Goal: Task Accomplishment & Management: Complete application form

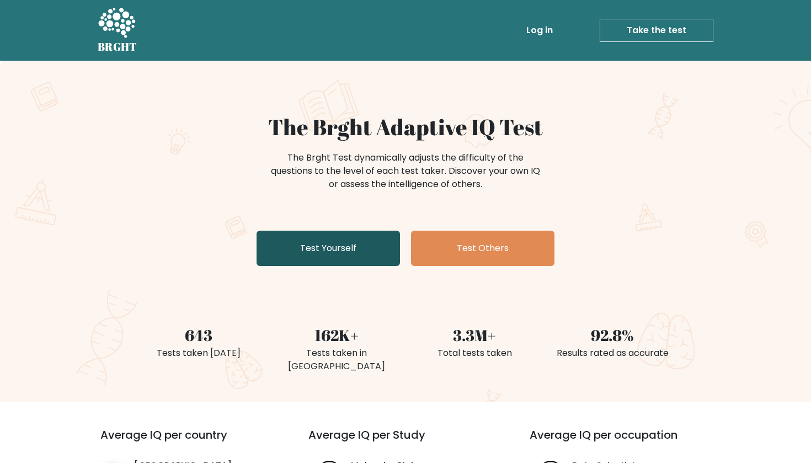
click at [351, 256] on link "Test Yourself" at bounding box center [327, 248] width 143 height 35
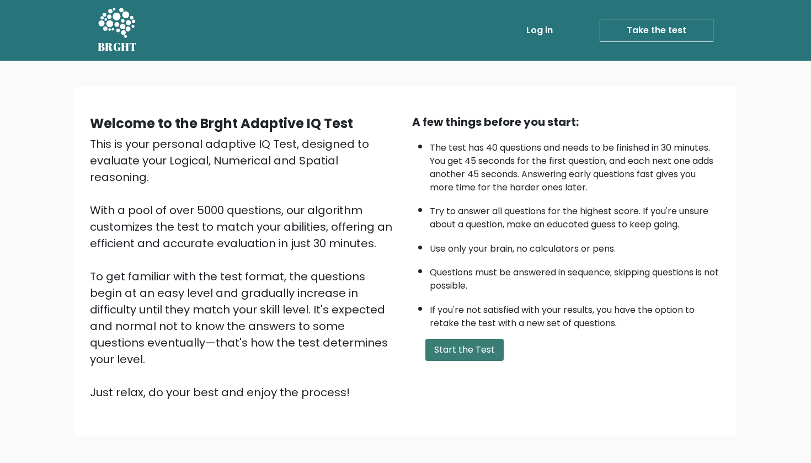
click at [429, 361] on button "Start the Test" at bounding box center [464, 350] width 78 height 22
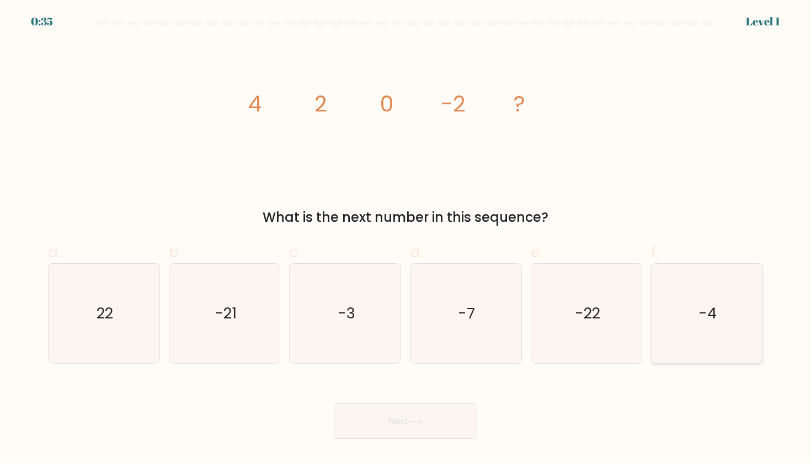
click at [694, 279] on icon "-4" at bounding box center [706, 313] width 99 height 99
click at [406, 239] on input "f. -4" at bounding box center [405, 235] width 1 height 7
radio input "true"
click at [445, 412] on button "Next" at bounding box center [405, 420] width 143 height 35
click at [436, 423] on button "Next" at bounding box center [405, 420] width 143 height 35
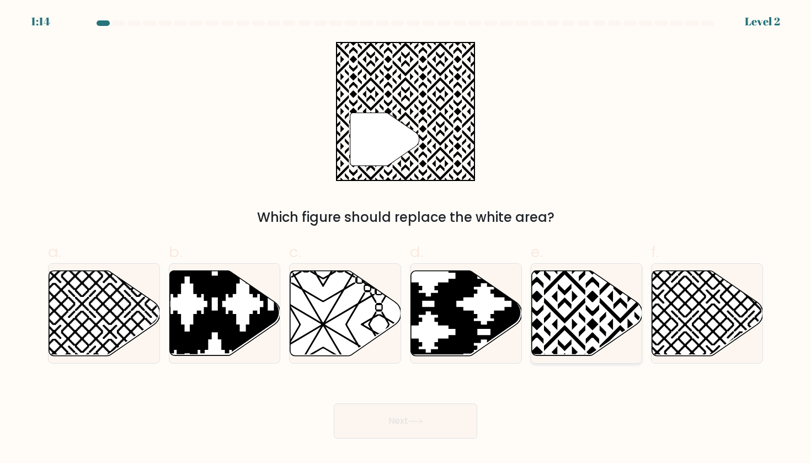
click at [565, 291] on icon at bounding box center [620, 268] width 223 height 223
click at [406, 239] on input "e." at bounding box center [405, 235] width 1 height 7
radio input "true"
click at [405, 423] on button "Next" at bounding box center [405, 420] width 143 height 35
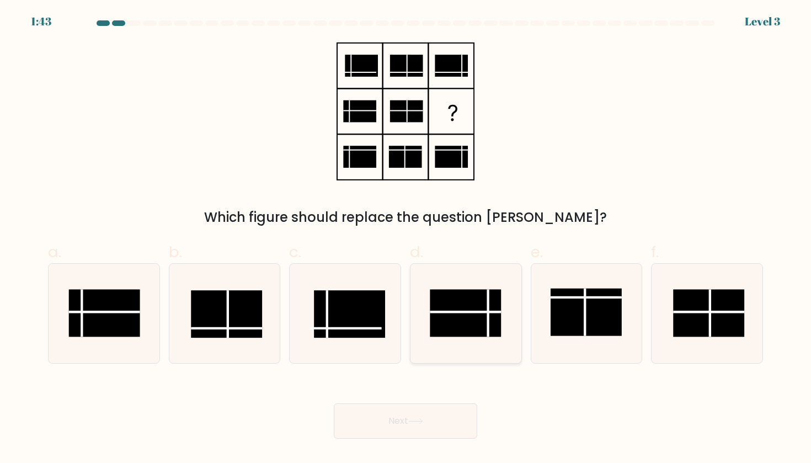
click at [468, 295] on rect at bounding box center [465, 313] width 71 height 47
click at [406, 239] on input "d." at bounding box center [405, 235] width 1 height 7
radio input "true"
click at [436, 420] on button "Next" at bounding box center [405, 420] width 143 height 35
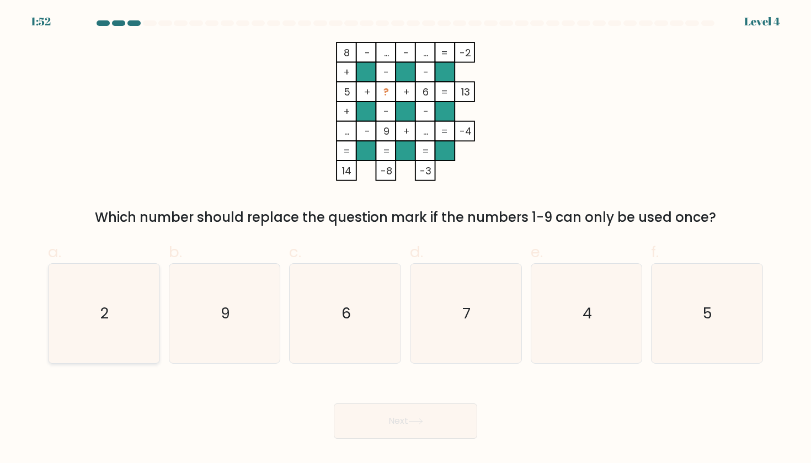
click at [101, 354] on icon "2" at bounding box center [103, 313] width 99 height 99
click at [405, 239] on input "a. 2" at bounding box center [405, 235] width 1 height 7
radio input "true"
click at [426, 445] on body "1:51 Level 4" at bounding box center [405, 231] width 811 height 463
click at [426, 432] on button "Next" at bounding box center [405, 420] width 143 height 35
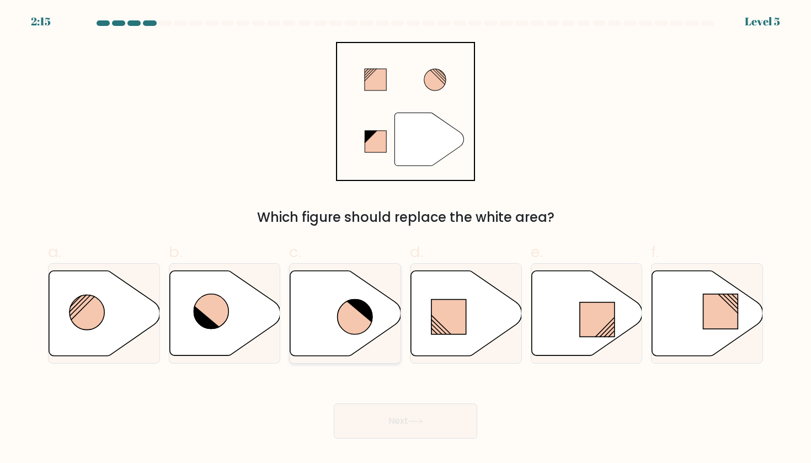
click at [350, 309] on icon at bounding box center [355, 316] width 35 height 35
click at [405, 239] on input "c." at bounding box center [405, 235] width 1 height 7
radio input "true"
click at [428, 422] on button "Next" at bounding box center [405, 420] width 143 height 35
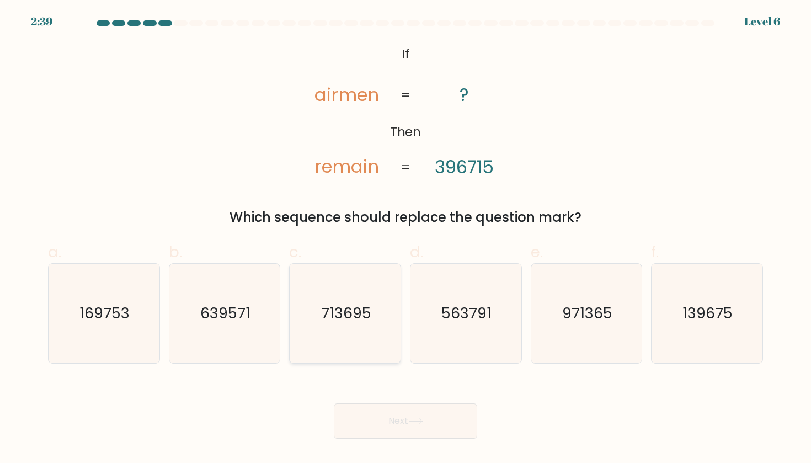
click at [372, 307] on icon "713695" at bounding box center [345, 313] width 99 height 99
click at [405, 239] on input "c. 713695" at bounding box center [405, 235] width 1 height 7
radio input "true"
click at [416, 421] on icon at bounding box center [415, 421] width 13 height 5
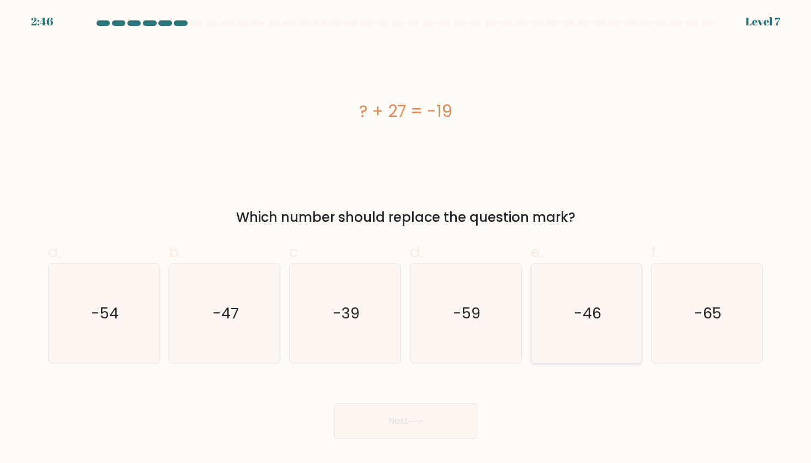
click at [589, 336] on icon "-46" at bounding box center [586, 313] width 99 height 99
click at [406, 239] on input "e. -46" at bounding box center [405, 235] width 1 height 7
radio input "true"
click at [421, 416] on button "Next" at bounding box center [405, 420] width 143 height 35
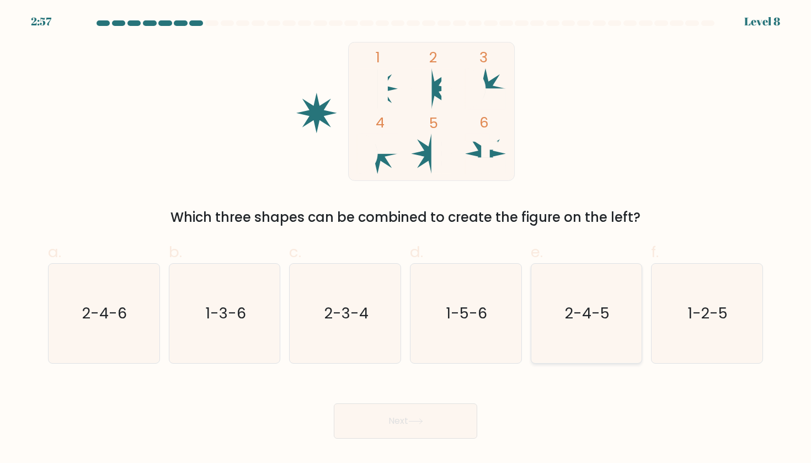
click at [571, 316] on text "2-4-5" at bounding box center [587, 313] width 45 height 20
click at [406, 239] on input "e. 2-4-5" at bounding box center [405, 235] width 1 height 7
radio input "true"
click at [702, 291] on icon "1-2-5" at bounding box center [706, 313] width 99 height 99
click at [406, 239] on input "f. 1-2-5" at bounding box center [405, 235] width 1 height 7
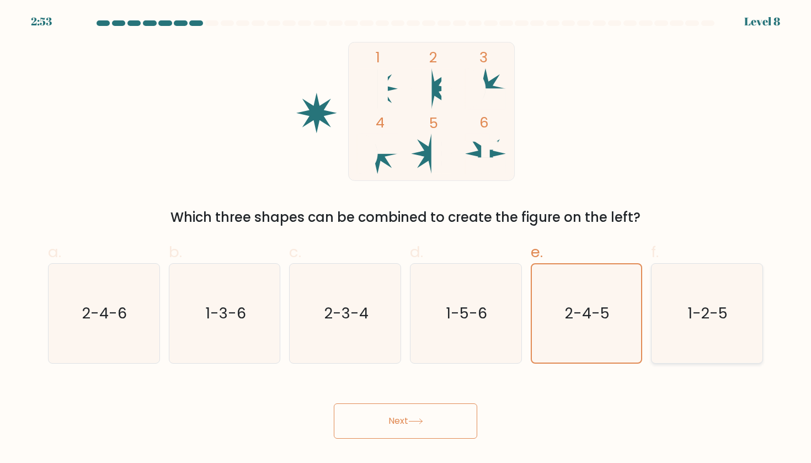
radio input "true"
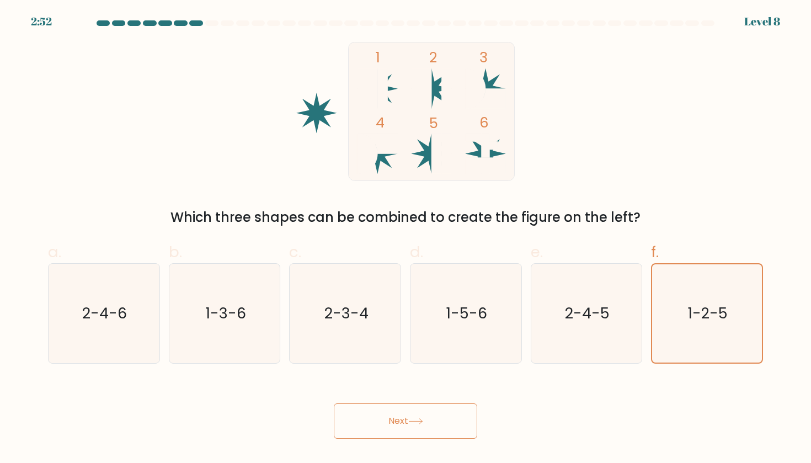
click at [426, 413] on button "Next" at bounding box center [405, 420] width 143 height 35
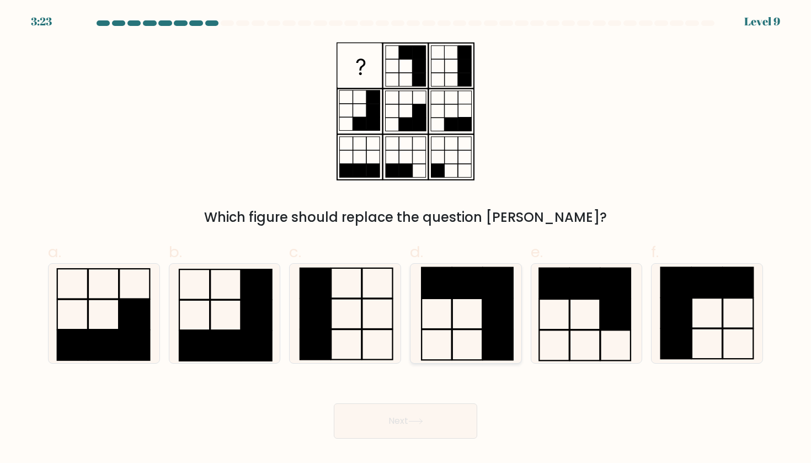
click at [468, 327] on icon at bounding box center [465, 313] width 99 height 99
click at [406, 239] on input "d." at bounding box center [405, 235] width 1 height 7
radio input "true"
click at [419, 426] on button "Next" at bounding box center [405, 420] width 143 height 35
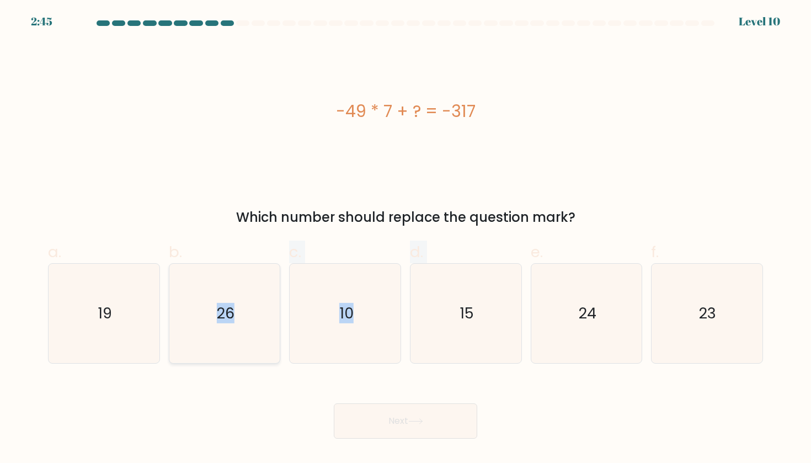
drag, startPoint x: 398, startPoint y: 296, endPoint x: 245, endPoint y: 301, distance: 152.3
click at [245, 301] on div "a. 19 b. 26 c." at bounding box center [406, 298] width 724 height 132
click at [245, 301] on icon "26" at bounding box center [224, 313] width 99 height 99
click at [405, 239] on input "b. 26" at bounding box center [405, 235] width 1 height 7
radio input "true"
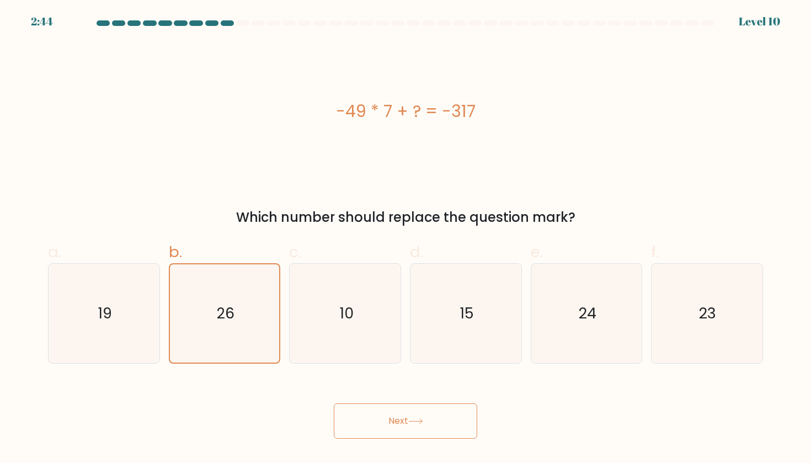
click at [418, 425] on button "Next" at bounding box center [405, 420] width 143 height 35
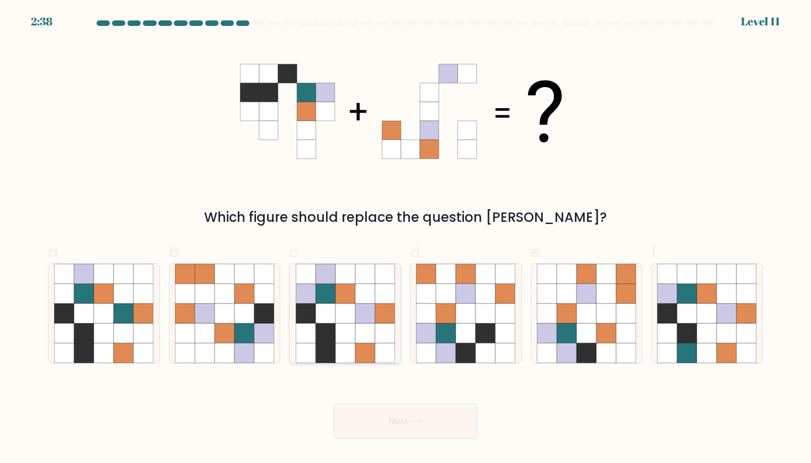
click at [340, 326] on icon at bounding box center [345, 333] width 20 height 20
click at [405, 239] on input "c." at bounding box center [405, 235] width 1 height 7
radio input "true"
click at [433, 433] on button "Next" at bounding box center [405, 420] width 143 height 35
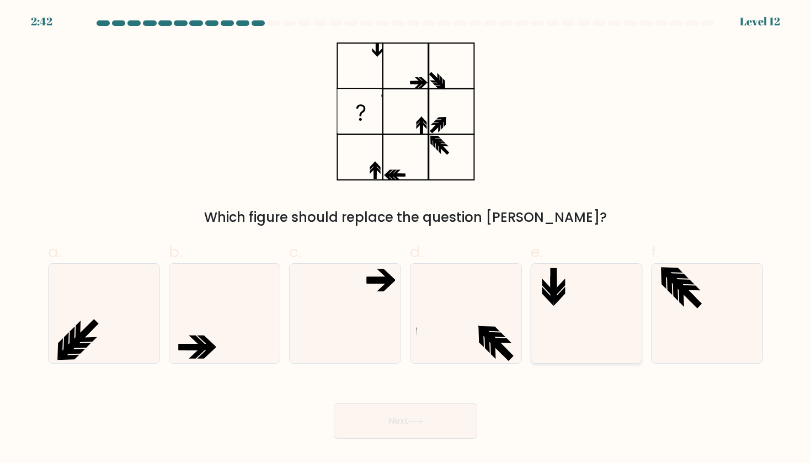
click at [600, 303] on icon at bounding box center [586, 313] width 99 height 99
click at [406, 239] on input "e." at bounding box center [405, 235] width 1 height 7
radio input "true"
click at [424, 415] on button "Next" at bounding box center [405, 420] width 143 height 35
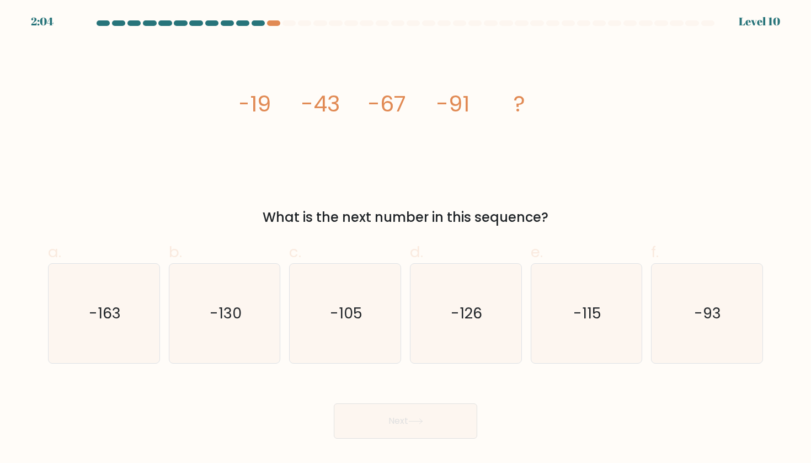
drag, startPoint x: 424, startPoint y: 415, endPoint x: 593, endPoint y: 398, distance: 169.6
click at [593, 398] on div "Next" at bounding box center [405, 408] width 728 height 62
click at [590, 303] on text "-115" at bounding box center [587, 313] width 28 height 20
click at [406, 239] on input "e. -115" at bounding box center [405, 235] width 1 height 7
radio input "true"
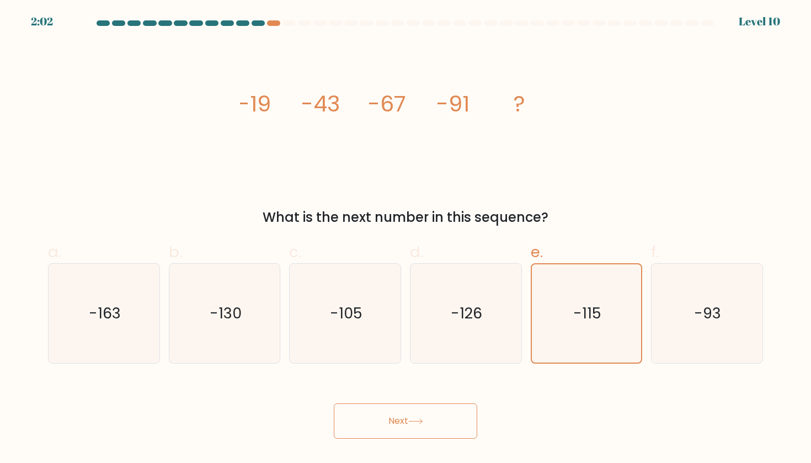
click at [416, 422] on icon at bounding box center [415, 421] width 15 height 6
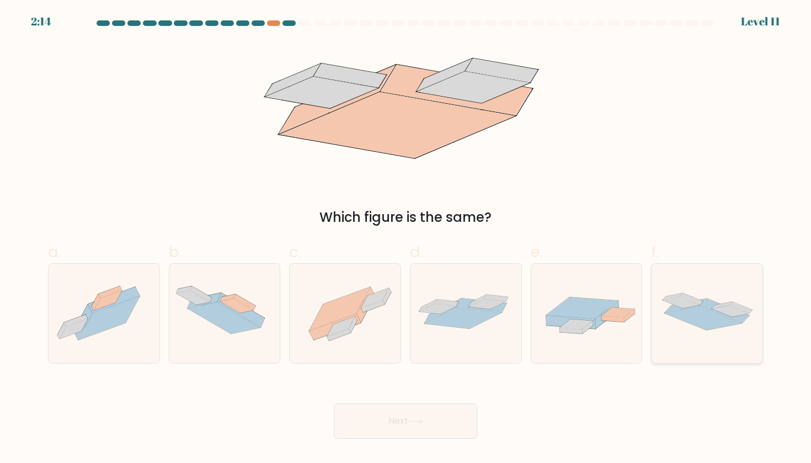
click at [688, 315] on icon at bounding box center [703, 318] width 77 height 24
click at [406, 239] on input "f." at bounding box center [405, 235] width 1 height 7
radio input "true"
click at [433, 424] on button "Next" at bounding box center [405, 420] width 143 height 35
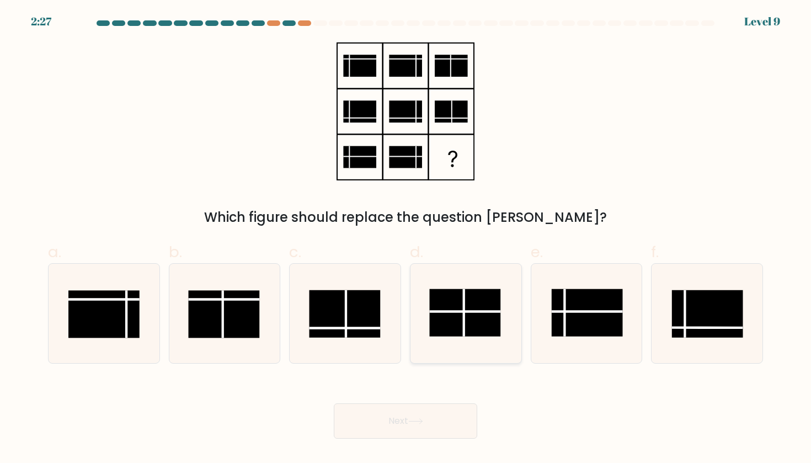
click at [470, 307] on rect at bounding box center [465, 312] width 71 height 47
click at [406, 239] on input "d." at bounding box center [405, 235] width 1 height 7
radio input "true"
click at [416, 424] on icon at bounding box center [415, 421] width 15 height 6
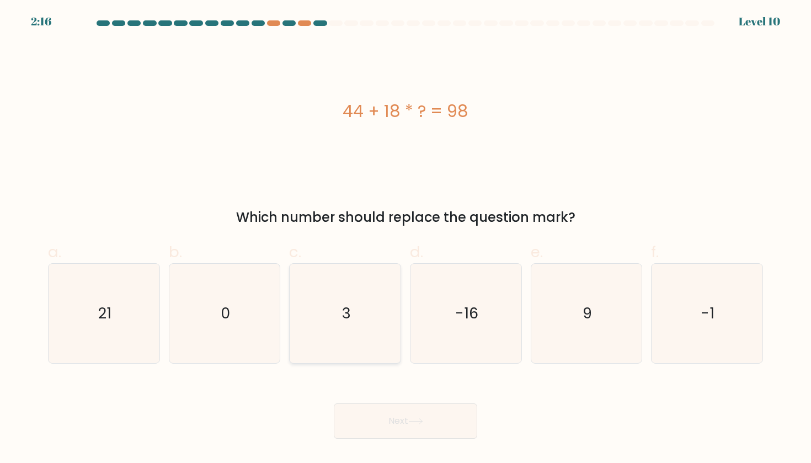
click at [346, 302] on icon "3" at bounding box center [345, 313] width 99 height 99
click at [405, 239] on input "c. 3" at bounding box center [405, 235] width 1 height 7
radio input "true"
click at [378, 428] on button "Next" at bounding box center [405, 420] width 143 height 35
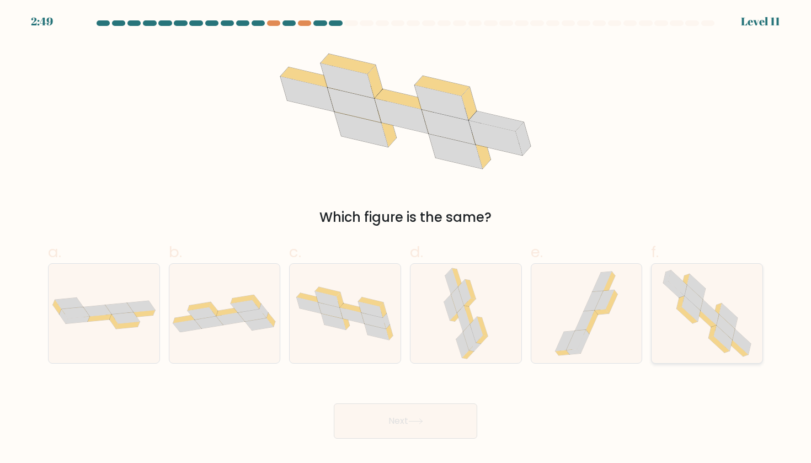
click at [734, 315] on icon at bounding box center [728, 315] width 18 height 25
click at [406, 239] on input "f." at bounding box center [405, 235] width 1 height 7
radio input "true"
click at [399, 422] on button "Next" at bounding box center [405, 420] width 143 height 35
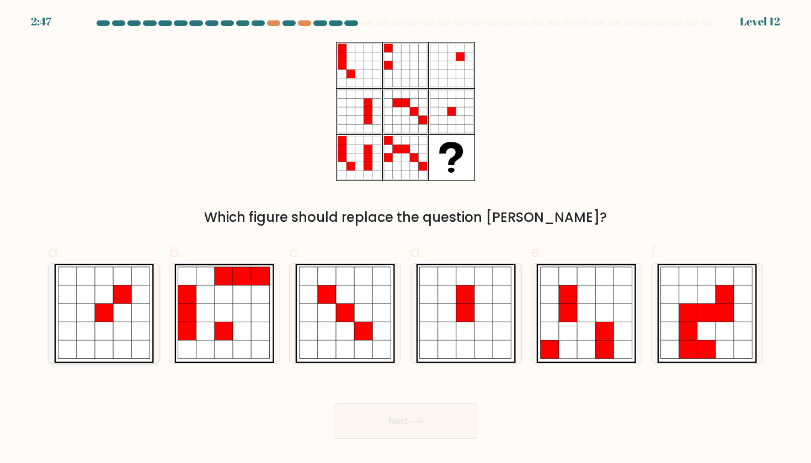
click at [104, 345] on icon at bounding box center [104, 349] width 18 height 18
click at [405, 239] on input "a." at bounding box center [405, 235] width 1 height 7
radio input "true"
click at [438, 422] on button "Next" at bounding box center [405, 420] width 143 height 35
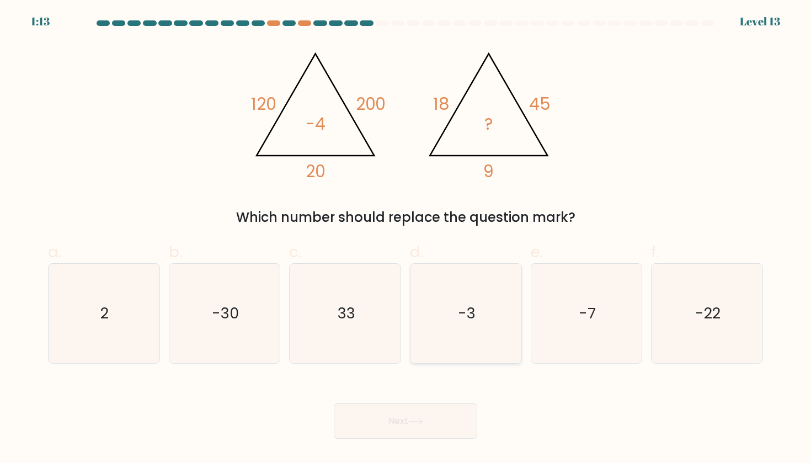
drag, startPoint x: 472, startPoint y: 283, endPoint x: 465, endPoint y: 283, distance: 6.1
click at [472, 283] on icon "-3" at bounding box center [465, 313] width 99 height 99
click at [406, 239] on input "d. -3" at bounding box center [405, 235] width 1 height 7
radio input "true"
click at [465, 283] on icon "-3" at bounding box center [465, 313] width 98 height 98
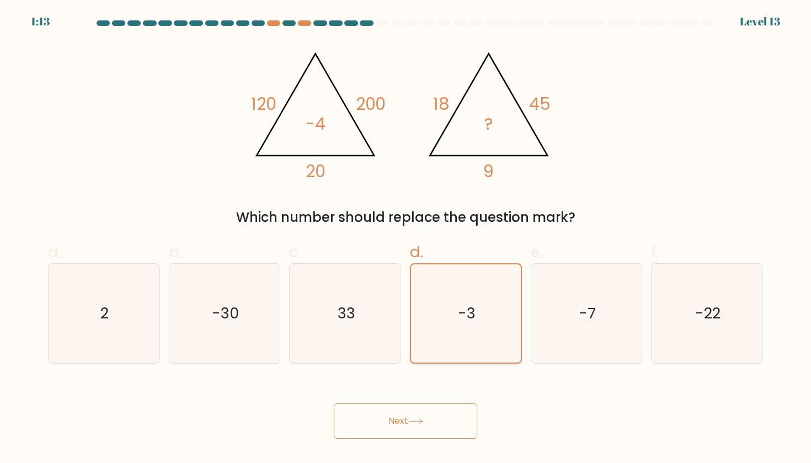
click at [406, 239] on input "d. -3" at bounding box center [405, 235] width 1 height 7
click at [409, 408] on button "Next" at bounding box center [405, 420] width 143 height 35
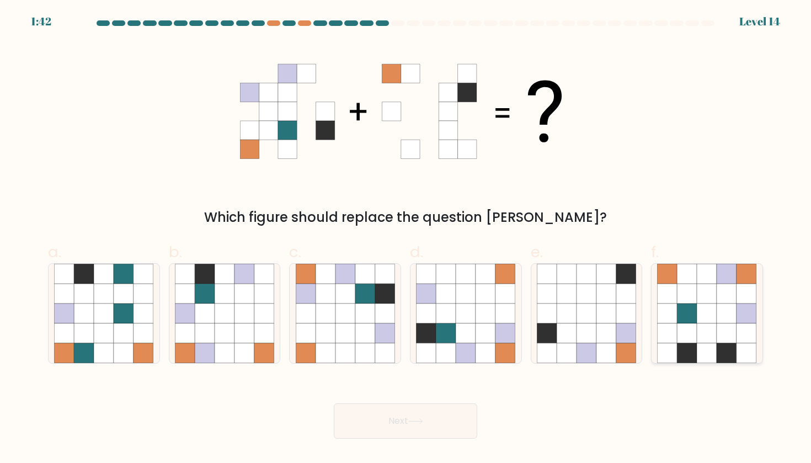
click at [693, 338] on icon at bounding box center [687, 333] width 20 height 20
click at [406, 239] on input "f." at bounding box center [405, 235] width 1 height 7
radio input "true"
click at [409, 419] on button "Next" at bounding box center [405, 420] width 143 height 35
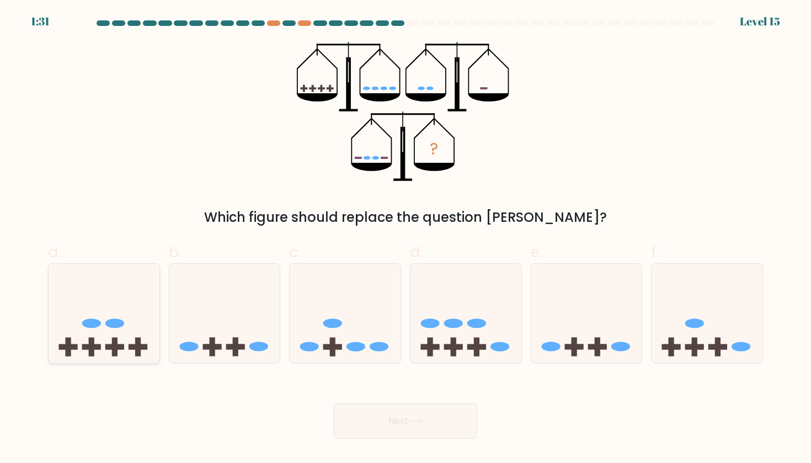
click at [142, 292] on icon at bounding box center [104, 313] width 111 height 92
click at [405, 239] on input "a." at bounding box center [405, 235] width 1 height 7
radio input "true"
click at [408, 418] on button "Next" at bounding box center [405, 420] width 143 height 35
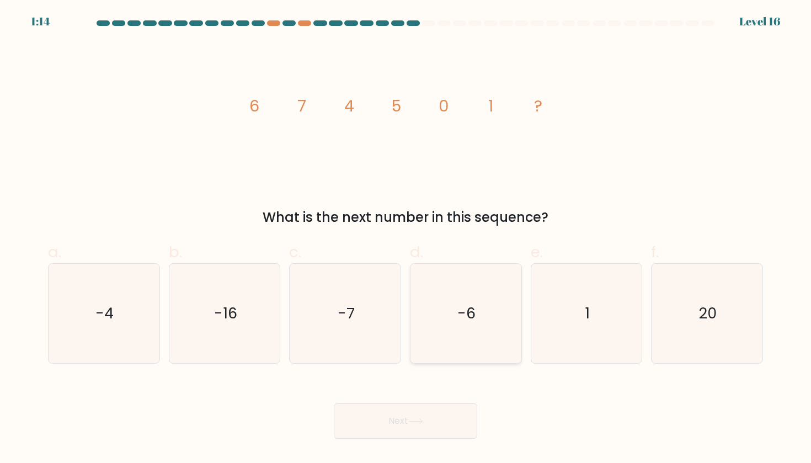
click at [442, 327] on icon "-6" at bounding box center [465, 313] width 99 height 99
click at [406, 239] on input "d. -6" at bounding box center [405, 235] width 1 height 7
radio input "true"
click at [421, 420] on icon at bounding box center [415, 421] width 15 height 6
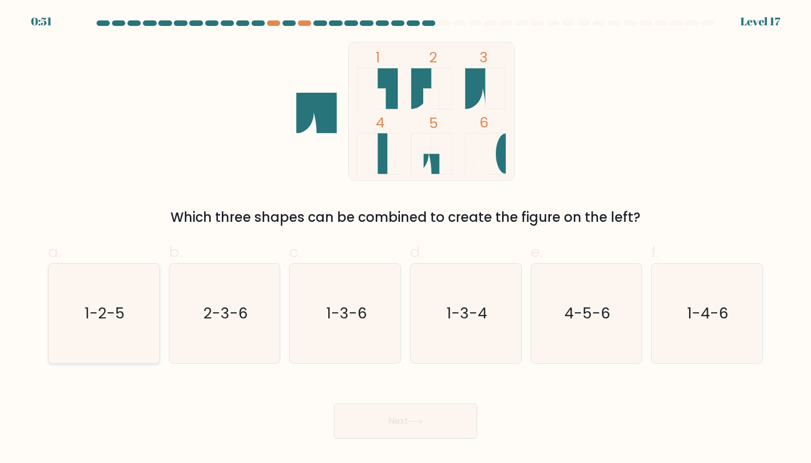
click at [97, 340] on icon "1-2-5" at bounding box center [103, 313] width 99 height 99
click at [405, 239] on input "a. 1-2-5" at bounding box center [405, 235] width 1 height 7
radio input "true"
click at [424, 426] on button "Next" at bounding box center [405, 420] width 143 height 35
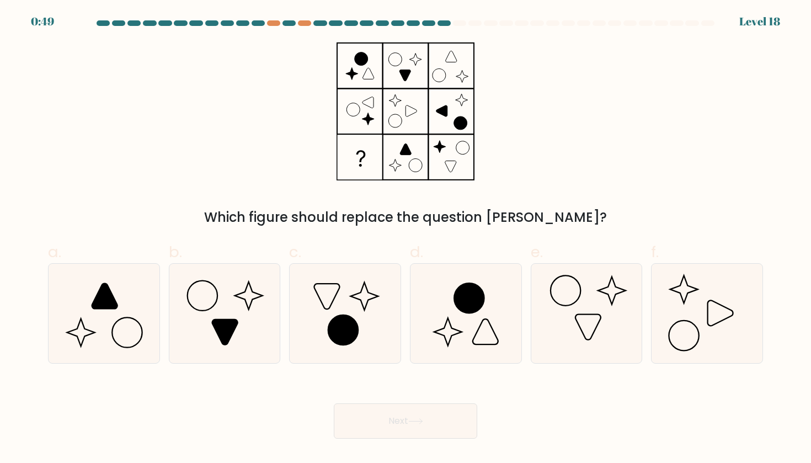
click at [424, 425] on button "Next" at bounding box center [405, 420] width 143 height 35
click at [261, 296] on icon at bounding box center [249, 296] width 28 height 28
click at [405, 239] on input "b." at bounding box center [405, 235] width 1 height 7
radio input "true"
click at [395, 423] on button "Next" at bounding box center [405, 420] width 143 height 35
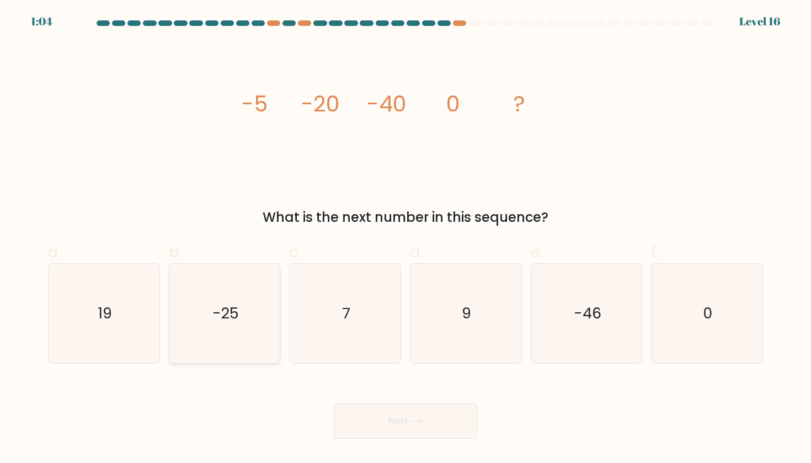
click at [262, 314] on icon "-25" at bounding box center [224, 313] width 99 height 99
click at [405, 239] on input "b. -25" at bounding box center [405, 235] width 1 height 7
radio input "true"
click at [406, 420] on button "Next" at bounding box center [405, 420] width 143 height 35
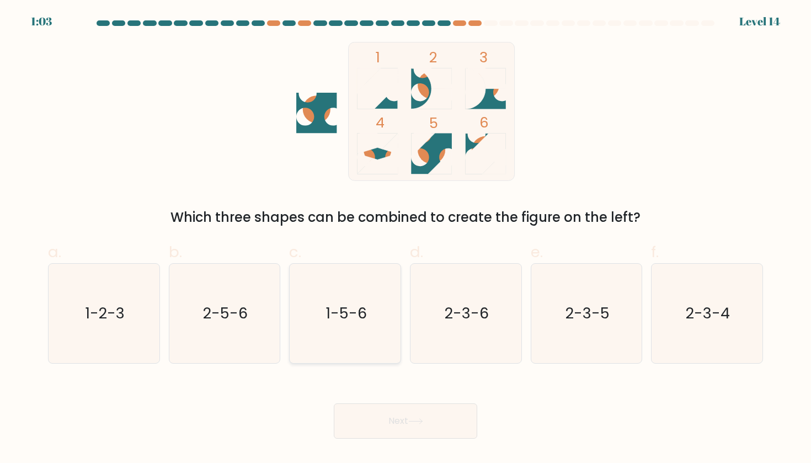
click at [325, 292] on icon "1-5-6" at bounding box center [345, 313] width 99 height 99
click at [405, 239] on input "c. 1-5-6" at bounding box center [405, 235] width 1 height 7
radio input "true"
click at [415, 433] on button "Next" at bounding box center [405, 420] width 143 height 35
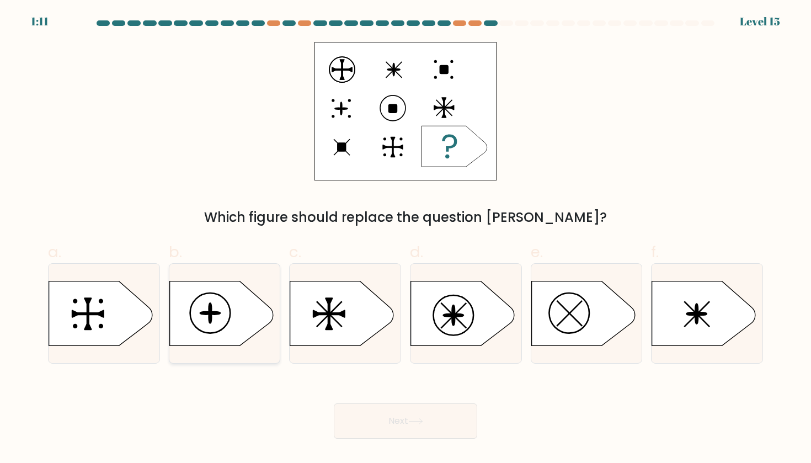
click at [222, 338] on icon at bounding box center [221, 313] width 104 height 65
click at [405, 239] on input "b." at bounding box center [405, 235] width 1 height 7
radio input "true"
click at [440, 419] on button "Next" at bounding box center [405, 420] width 143 height 35
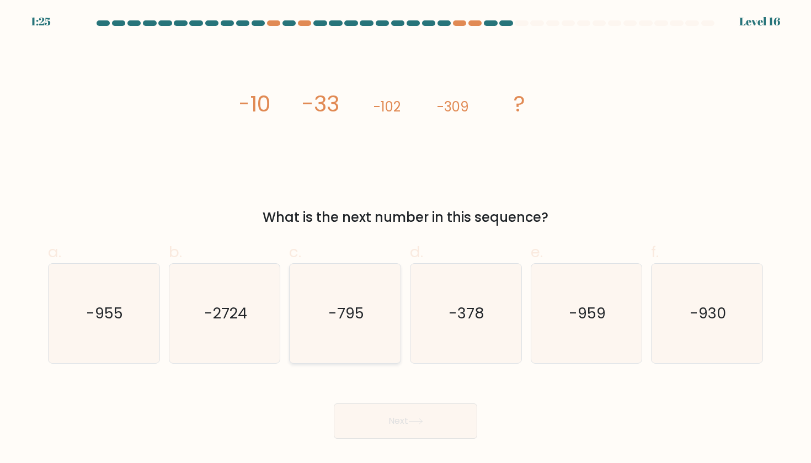
click at [368, 308] on icon "-795" at bounding box center [345, 313] width 99 height 99
click at [405, 239] on input "c. -795" at bounding box center [405, 235] width 1 height 7
radio input "true"
click at [434, 421] on button "Next" at bounding box center [405, 420] width 143 height 35
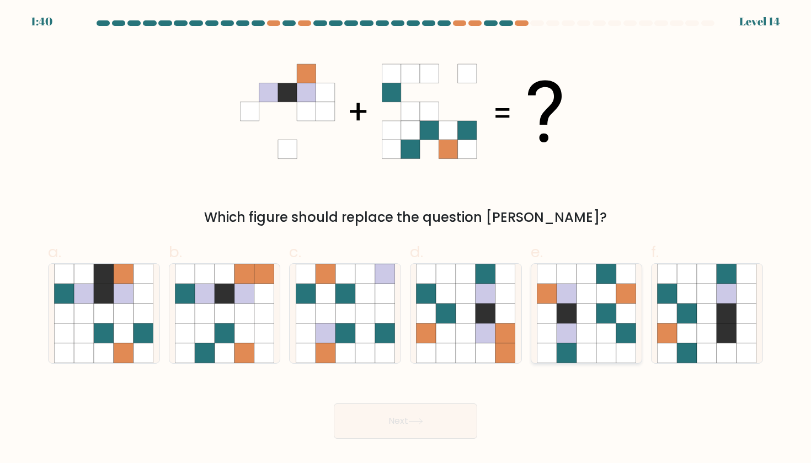
click at [619, 322] on icon at bounding box center [626, 313] width 20 height 20
click at [406, 239] on input "e." at bounding box center [405, 235] width 1 height 7
radio input "true"
click at [397, 406] on button "Next" at bounding box center [405, 420] width 143 height 35
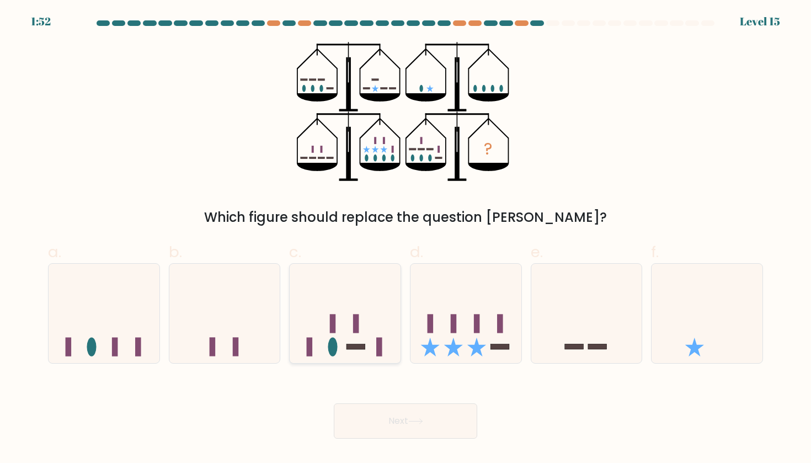
click at [346, 325] on icon at bounding box center [345, 313] width 111 height 92
click at [405, 239] on input "c." at bounding box center [405, 235] width 1 height 7
radio input "true"
click at [394, 414] on button "Next" at bounding box center [405, 420] width 143 height 35
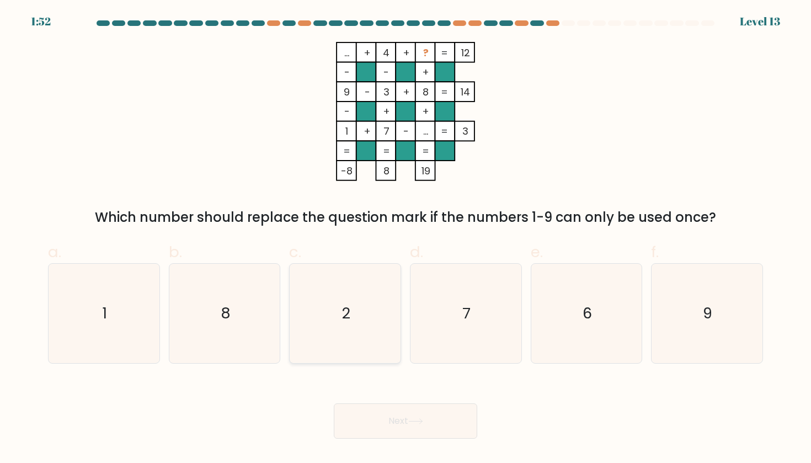
click at [369, 325] on icon "2" at bounding box center [345, 313] width 99 height 99
click at [405, 239] on input "c. 2" at bounding box center [405, 235] width 1 height 7
radio input "true"
click at [410, 426] on button "Next" at bounding box center [405, 420] width 143 height 35
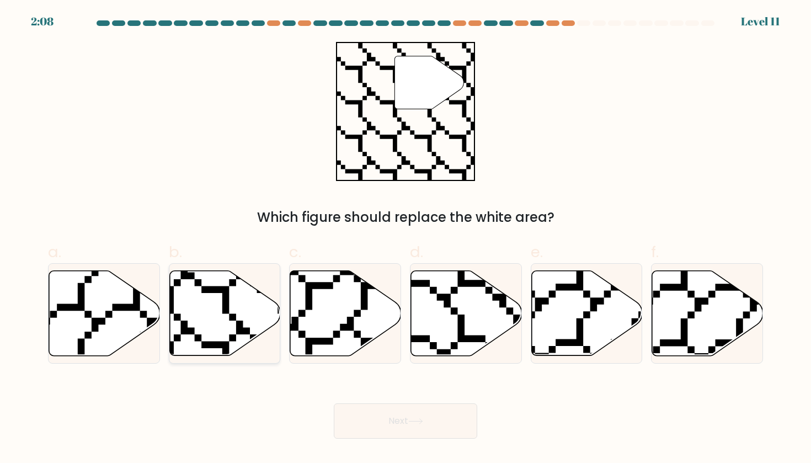
click at [214, 318] on icon at bounding box center [224, 312] width 111 height 85
click at [405, 239] on input "b." at bounding box center [405, 235] width 1 height 7
radio input "true"
click at [386, 416] on button "Next" at bounding box center [405, 420] width 143 height 35
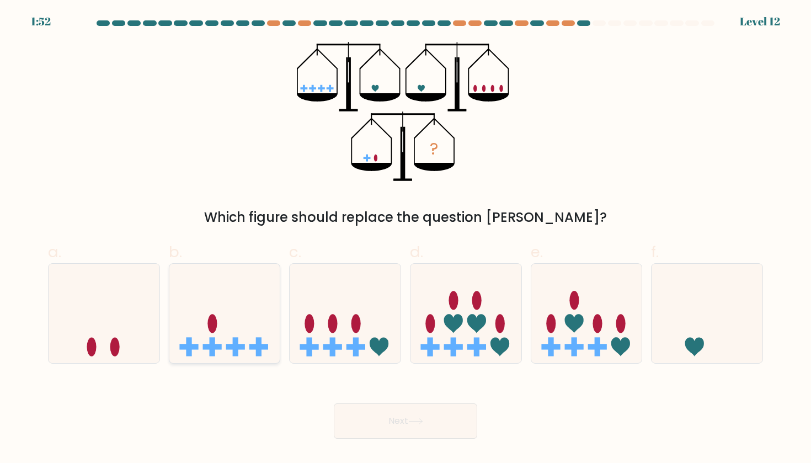
click at [201, 319] on icon at bounding box center [224, 313] width 111 height 92
click at [405, 239] on input "b." at bounding box center [405, 235] width 1 height 7
radio input "true"
click at [413, 416] on button "Next" at bounding box center [405, 420] width 143 height 35
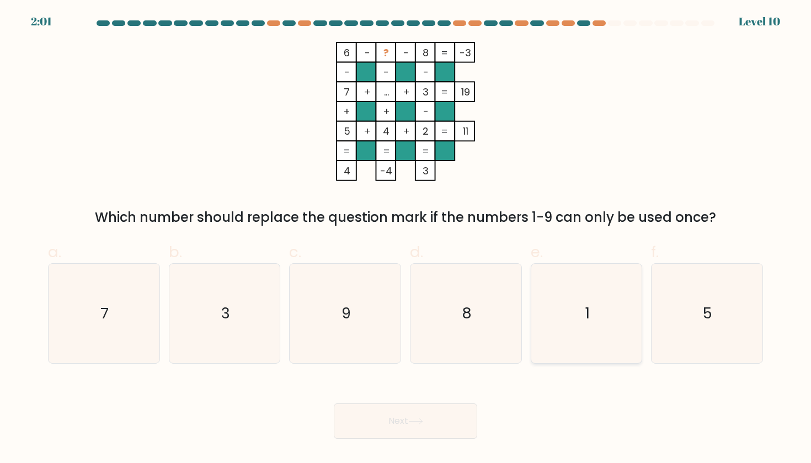
click at [587, 362] on icon "1" at bounding box center [586, 313] width 99 height 99
click at [406, 239] on input "e. 1" at bounding box center [405, 235] width 1 height 7
radio input "true"
click at [398, 409] on button "Next" at bounding box center [405, 420] width 143 height 35
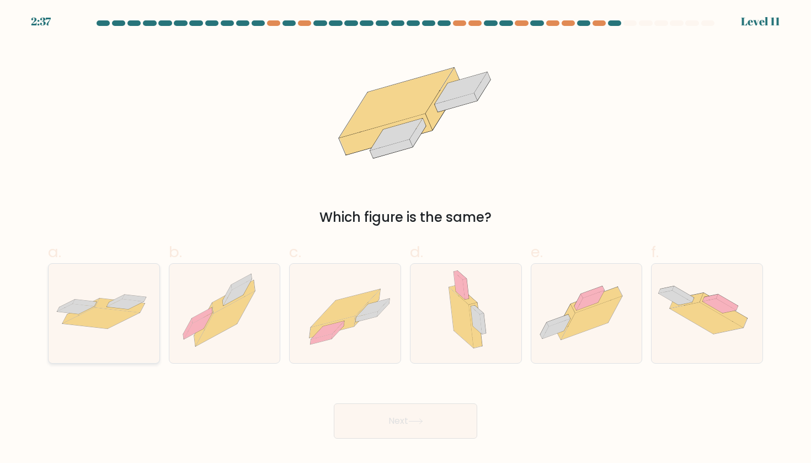
click at [127, 306] on icon at bounding box center [125, 304] width 37 height 10
click at [405, 239] on input "a." at bounding box center [405, 235] width 1 height 7
radio input "true"
click at [455, 426] on button "Next" at bounding box center [405, 420] width 143 height 35
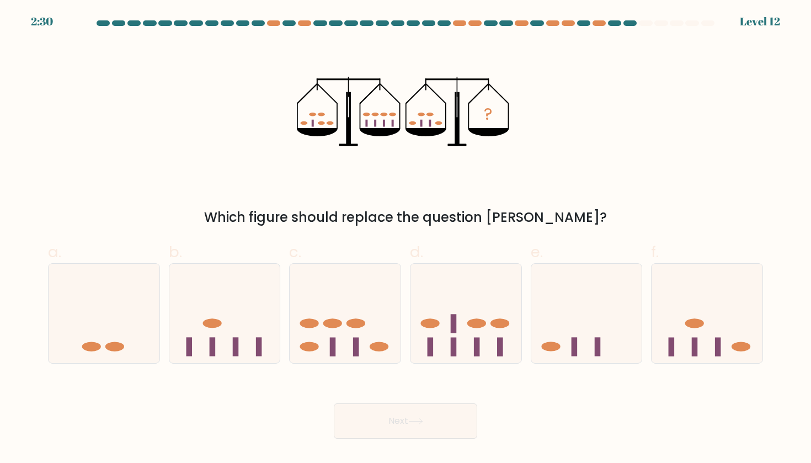
click at [455, 426] on button "Next" at bounding box center [405, 420] width 143 height 35
click at [381, 324] on icon at bounding box center [345, 313] width 111 height 92
click at [405, 239] on input "c." at bounding box center [405, 235] width 1 height 7
radio input "true"
click at [420, 425] on button "Next" at bounding box center [405, 420] width 143 height 35
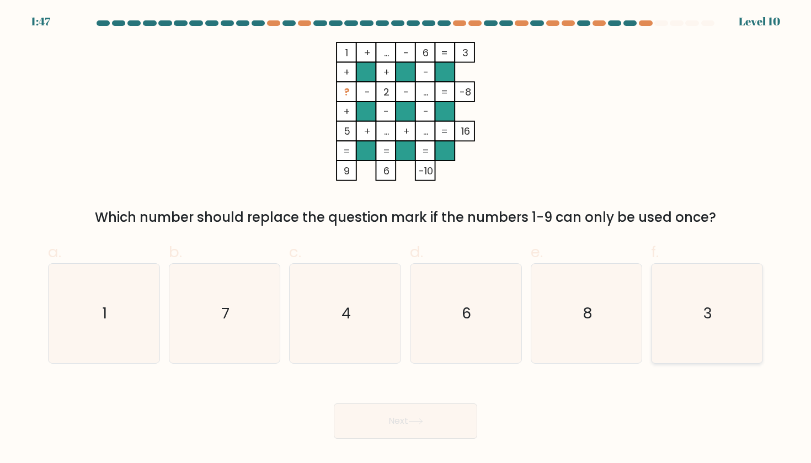
click at [657, 318] on icon "3" at bounding box center [706, 313] width 99 height 99
click at [406, 239] on input "f. 3" at bounding box center [405, 235] width 1 height 7
radio input "true"
click at [392, 433] on button "Next" at bounding box center [405, 420] width 143 height 35
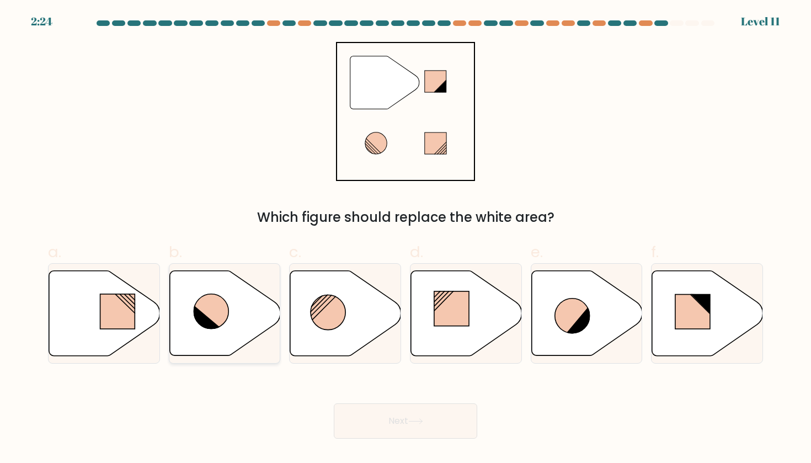
click at [217, 306] on icon at bounding box center [211, 311] width 35 height 35
click at [405, 239] on input "b." at bounding box center [405, 235] width 1 height 7
radio input "true"
click at [431, 412] on button "Next" at bounding box center [405, 420] width 143 height 35
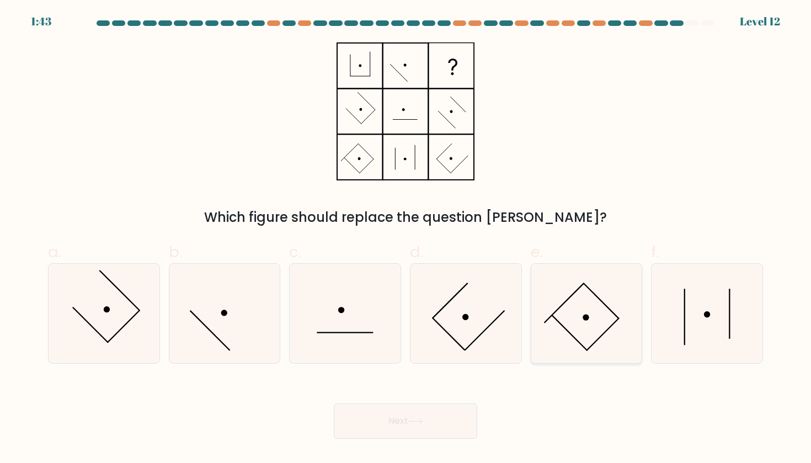
click at [585, 308] on icon at bounding box center [586, 313] width 99 height 99
click at [406, 239] on input "e." at bounding box center [405, 235] width 1 height 7
radio input "true"
click at [429, 430] on button "Next" at bounding box center [405, 420] width 143 height 35
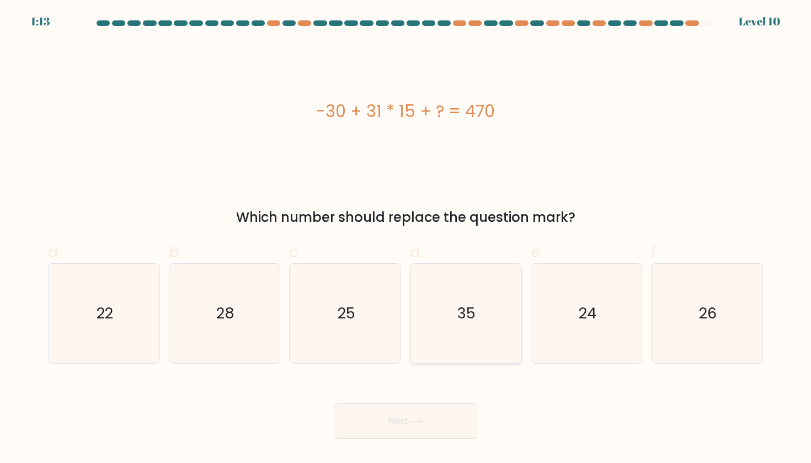
click at [449, 357] on icon "35" at bounding box center [465, 313] width 99 height 99
click at [406, 239] on input "d. 35" at bounding box center [405, 235] width 1 height 7
radio input "true"
click at [431, 416] on button "Next" at bounding box center [405, 420] width 143 height 35
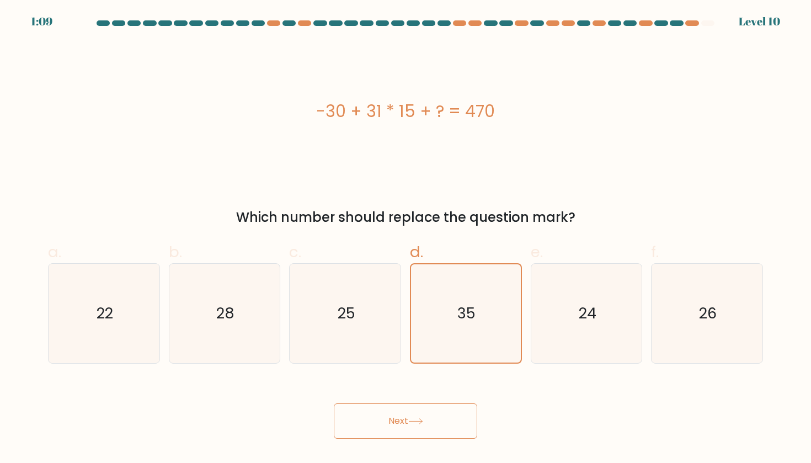
click at [433, 422] on button "Next" at bounding box center [405, 420] width 143 height 35
click at [346, 402] on div "Next" at bounding box center [405, 408] width 728 height 62
click at [347, 402] on div "Next" at bounding box center [405, 408] width 728 height 62
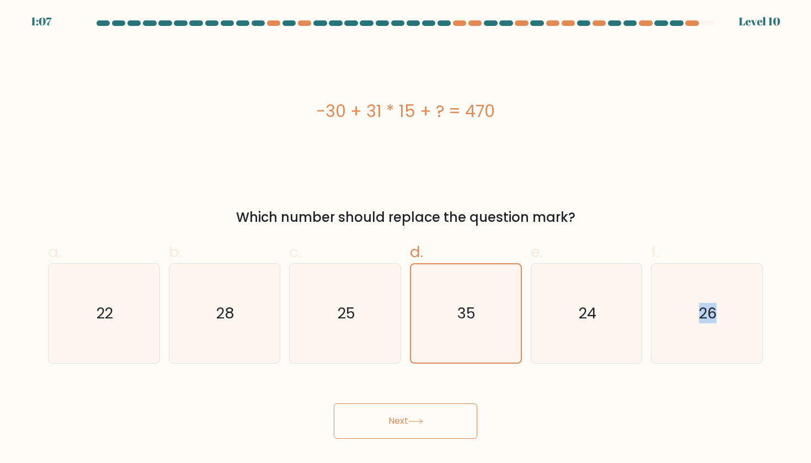
click at [347, 402] on div "Next" at bounding box center [405, 408] width 728 height 62
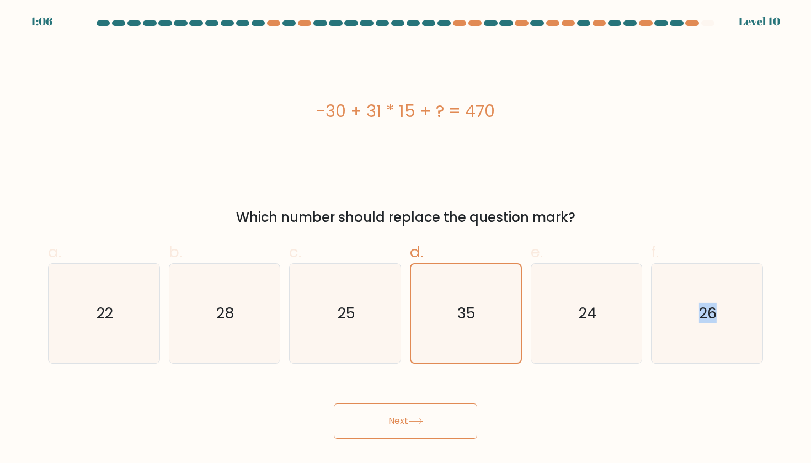
click at [347, 402] on div "Next" at bounding box center [405, 408] width 728 height 62
drag, startPoint x: 350, startPoint y: 402, endPoint x: 404, endPoint y: 424, distance: 58.2
click at [404, 424] on div "Next" at bounding box center [405, 408] width 728 height 62
click at [485, 317] on icon "35" at bounding box center [465, 313] width 98 height 98
click at [406, 239] on input "d. 35" at bounding box center [405, 235] width 1 height 7
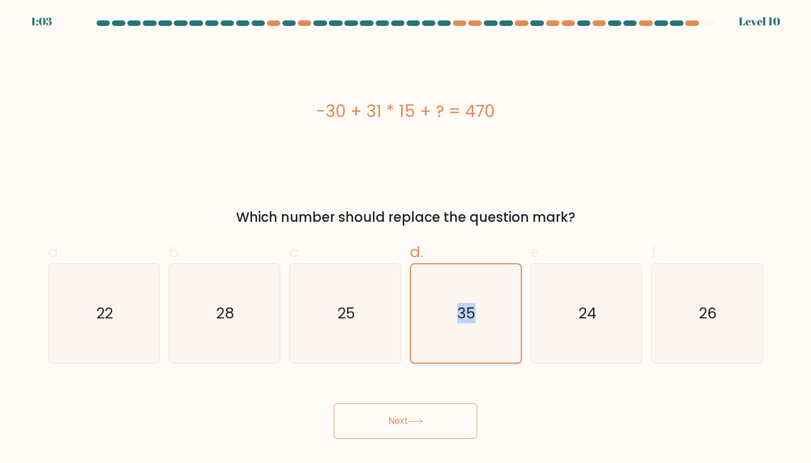
click at [485, 317] on icon "35" at bounding box center [465, 313] width 98 height 98
click at [406, 239] on input "d. 35" at bounding box center [405, 235] width 1 height 7
click at [445, 393] on div "Next" at bounding box center [405, 408] width 728 height 62
click at [440, 415] on button "Next" at bounding box center [405, 420] width 143 height 35
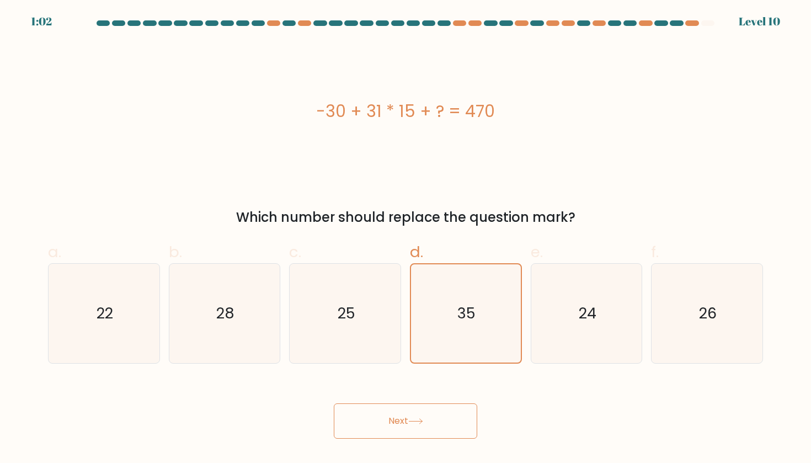
click at [440, 415] on button "Next" at bounding box center [405, 420] width 143 height 35
drag, startPoint x: 440, startPoint y: 415, endPoint x: 402, endPoint y: 439, distance: 44.4
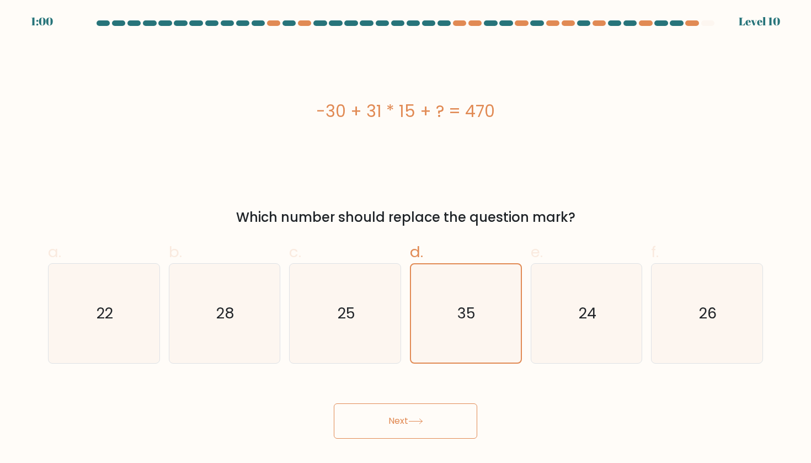
click at [402, 439] on body "1:00 Level 10" at bounding box center [405, 231] width 811 height 463
drag, startPoint x: 402, startPoint y: 439, endPoint x: 378, endPoint y: 418, distance: 32.1
click at [378, 418] on body "0:59 Level 10" at bounding box center [405, 231] width 811 height 463
click at [378, 418] on button "Next" at bounding box center [405, 420] width 143 height 35
click at [394, 318] on icon "25" at bounding box center [345, 313] width 99 height 99
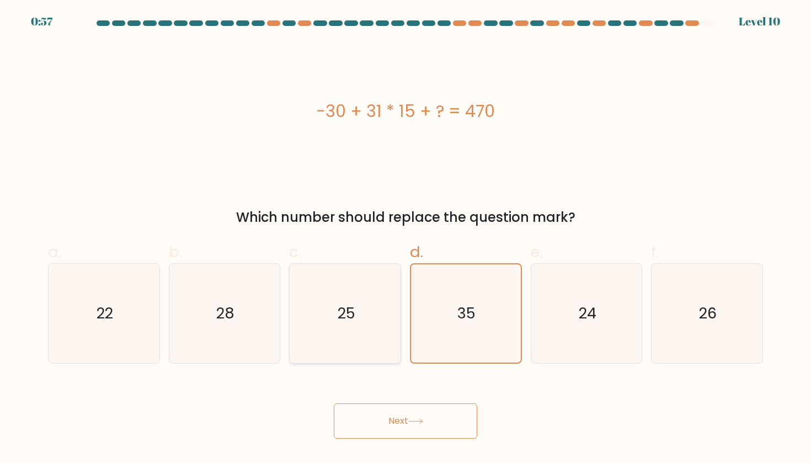
click at [405, 239] on input "c. 25" at bounding box center [405, 235] width 1 height 7
radio input "true"
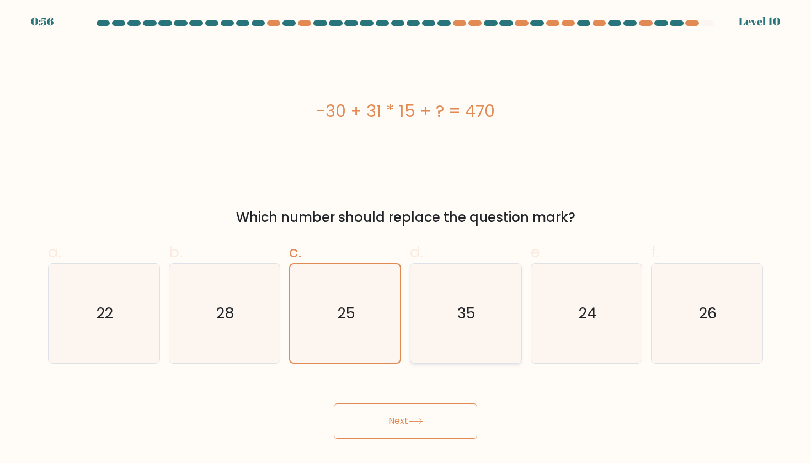
click at [462, 317] on text "35" at bounding box center [467, 313] width 18 height 20
click at [406, 239] on input "d. 35" at bounding box center [405, 235] width 1 height 7
radio input "true"
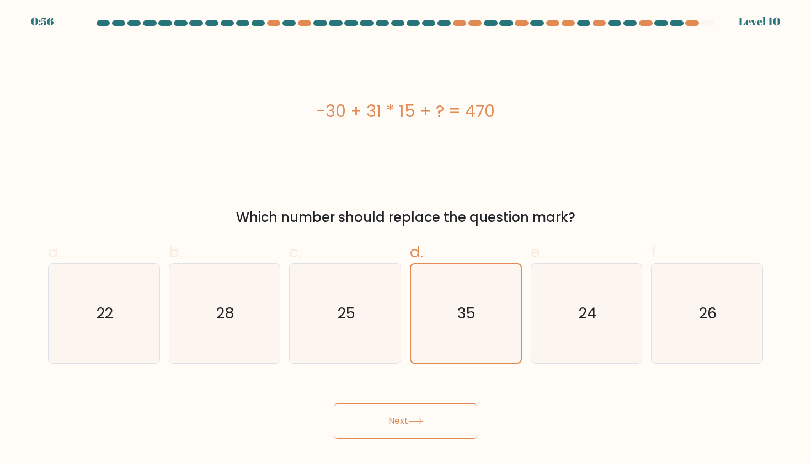
click at [415, 422] on icon at bounding box center [415, 421] width 15 height 6
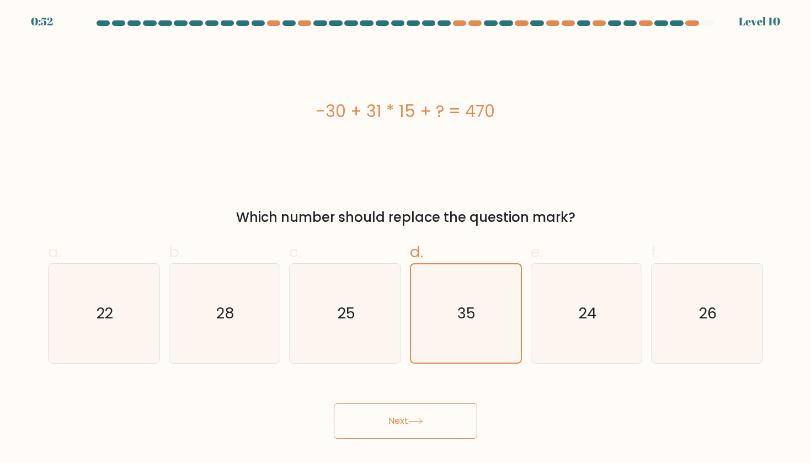
click at [415, 422] on icon at bounding box center [415, 421] width 15 height 6
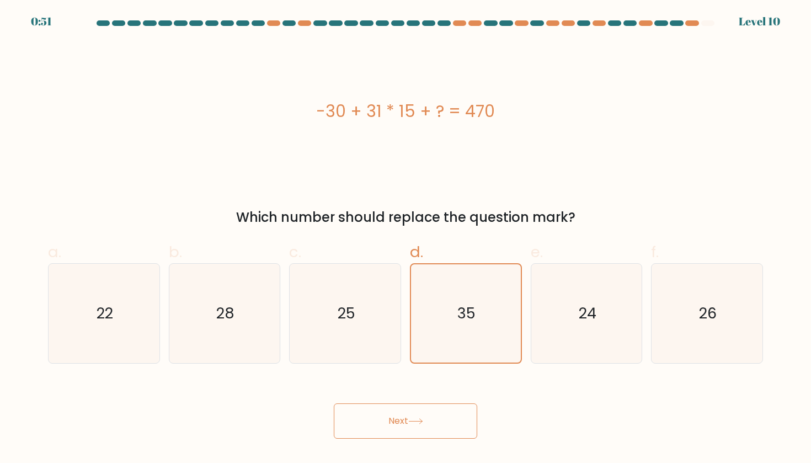
click at [415, 422] on icon at bounding box center [415, 421] width 15 height 6
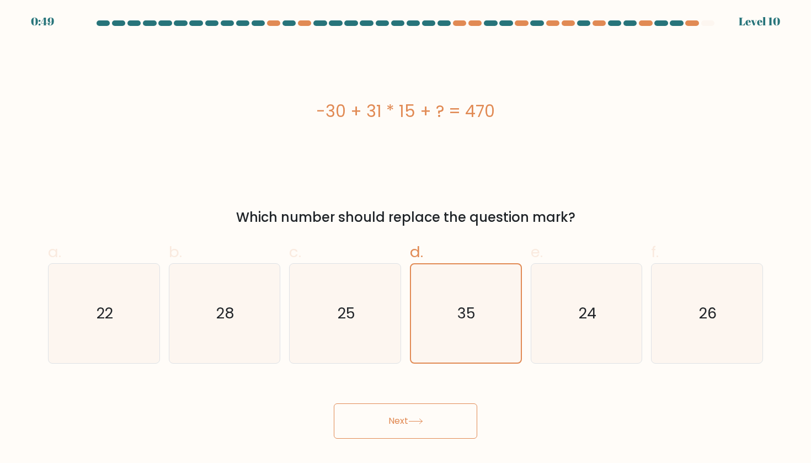
click at [415, 422] on icon at bounding box center [415, 421] width 15 height 6
click at [410, 424] on button "Next" at bounding box center [405, 420] width 143 height 35
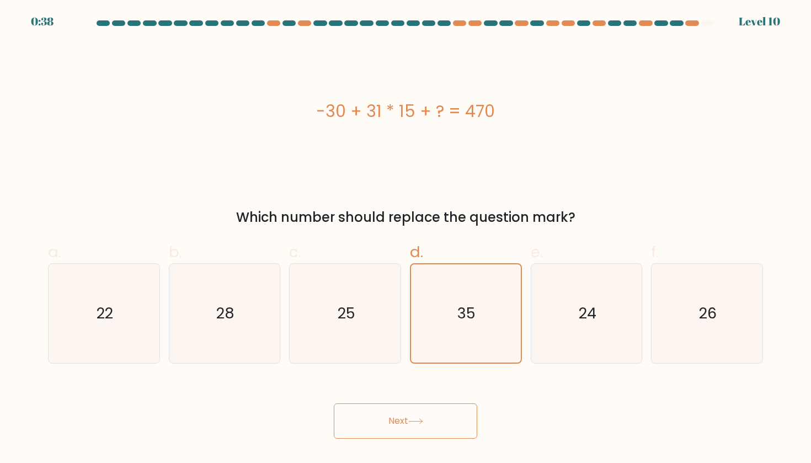
click at [427, 416] on button "Next" at bounding box center [405, 420] width 143 height 35
drag, startPoint x: 427, startPoint y: 416, endPoint x: 389, endPoint y: 415, distance: 37.5
click at [389, 415] on button "Next" at bounding box center [405, 420] width 143 height 35
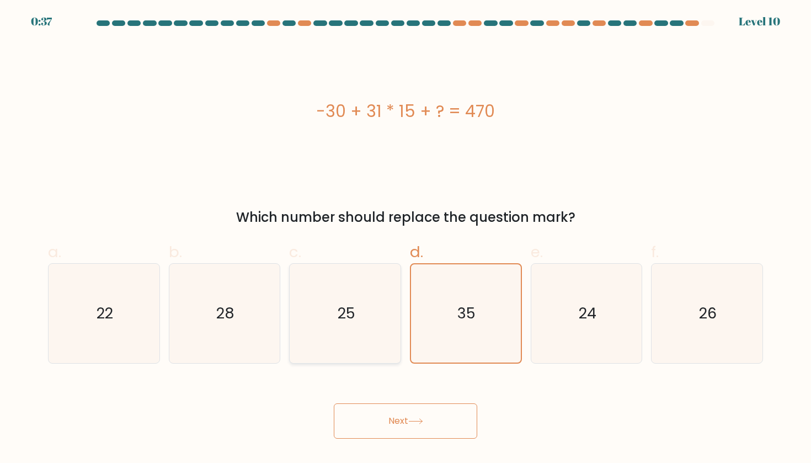
click at [352, 317] on text "25" at bounding box center [346, 313] width 18 height 20
click at [405, 239] on input "c. 25" at bounding box center [405, 235] width 1 height 7
radio input "true"
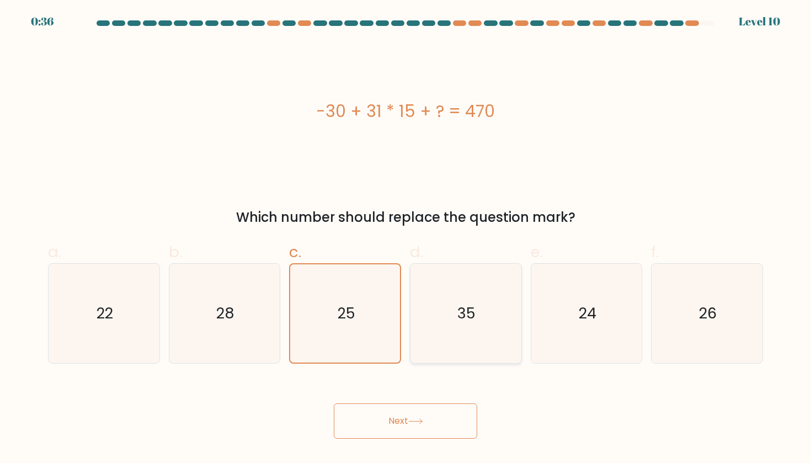
click at [438, 323] on icon "35" at bounding box center [465, 313] width 99 height 99
click at [406, 239] on input "d. 35" at bounding box center [405, 235] width 1 height 7
radio input "true"
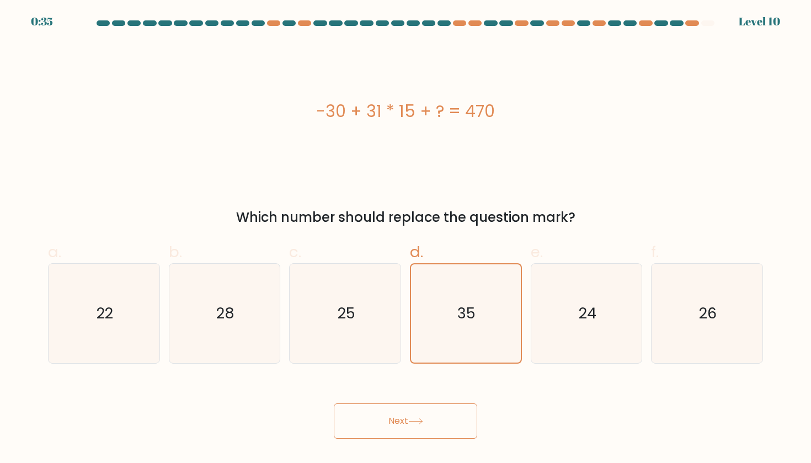
click at [398, 418] on button "Next" at bounding box center [405, 420] width 143 height 35
click at [402, 422] on button "Next" at bounding box center [405, 420] width 143 height 35
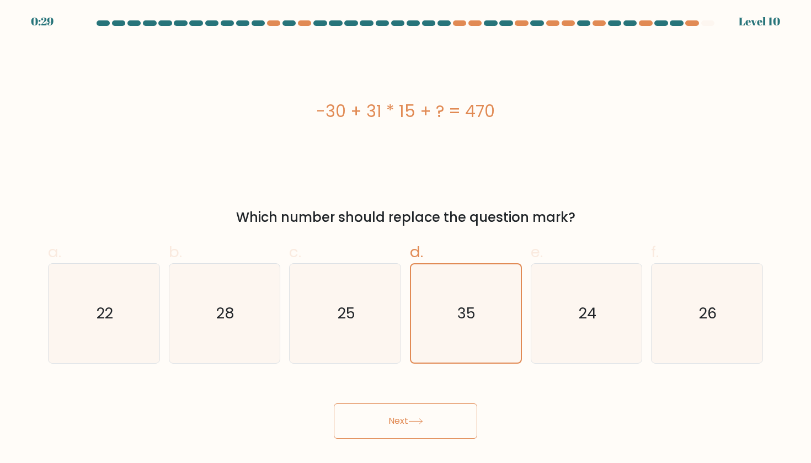
click at [402, 422] on button "Next" at bounding box center [405, 420] width 143 height 35
click at [471, 307] on text "35" at bounding box center [467, 313] width 18 height 20
click at [406, 239] on input "d. 35" at bounding box center [405, 235] width 1 height 7
click at [471, 307] on text "35" at bounding box center [467, 313] width 18 height 20
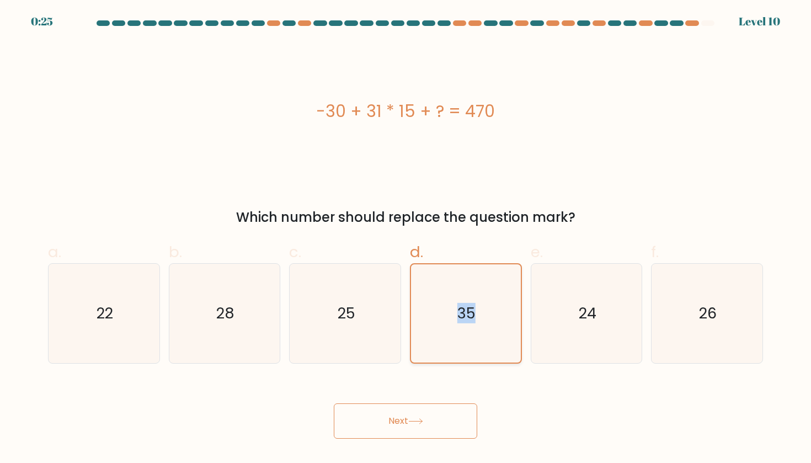
click at [406, 239] on input "d. 35" at bounding box center [405, 235] width 1 height 7
click at [471, 307] on text "35" at bounding box center [467, 313] width 18 height 20
click at [406, 239] on input "d. 35" at bounding box center [405, 235] width 1 height 7
click at [471, 307] on text "35" at bounding box center [467, 313] width 18 height 20
click at [406, 239] on input "d. 35" at bounding box center [405, 235] width 1 height 7
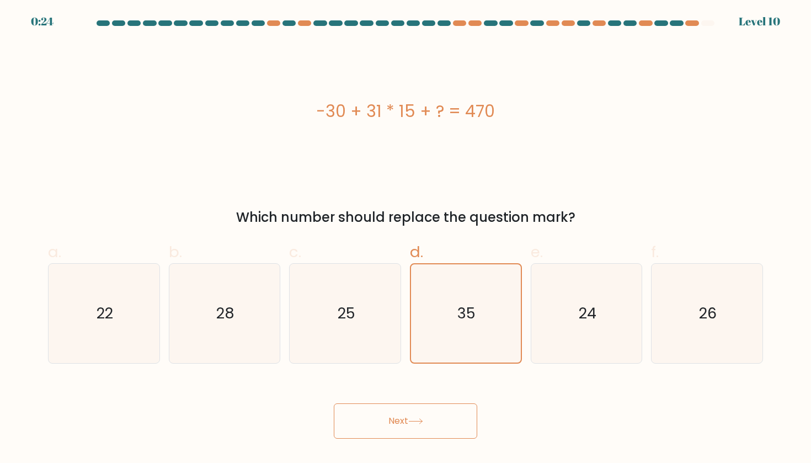
click at [465, 386] on div "Next" at bounding box center [405, 408] width 728 height 62
click at [408, 418] on button "Next" at bounding box center [405, 420] width 143 height 35
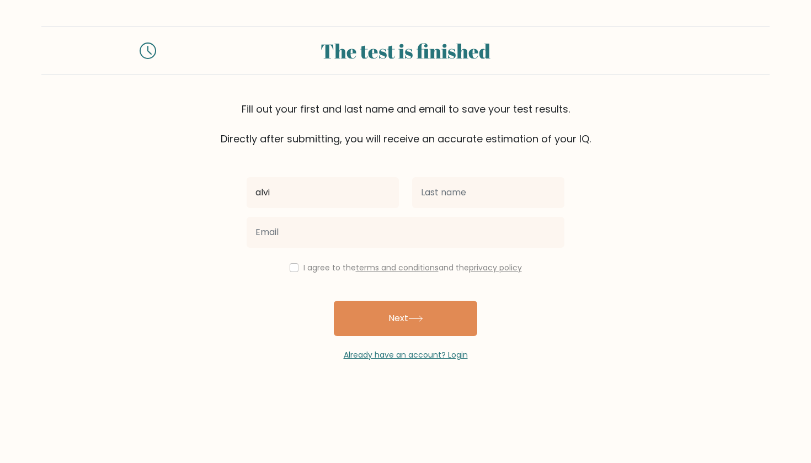
type input "alvi"
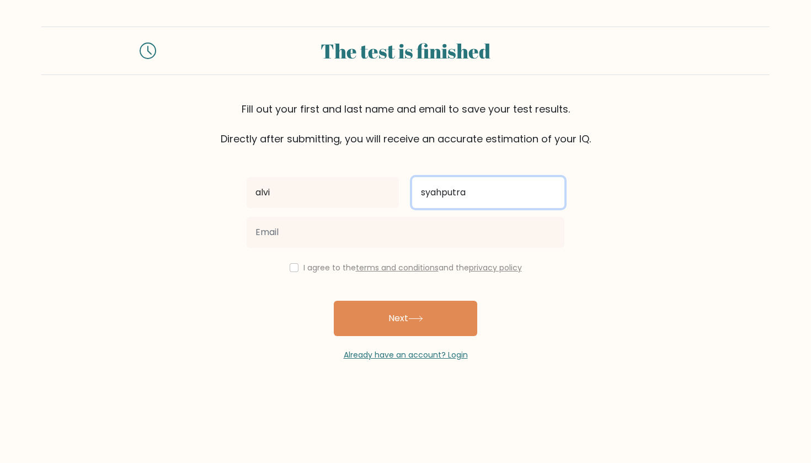
type input "syahputra"
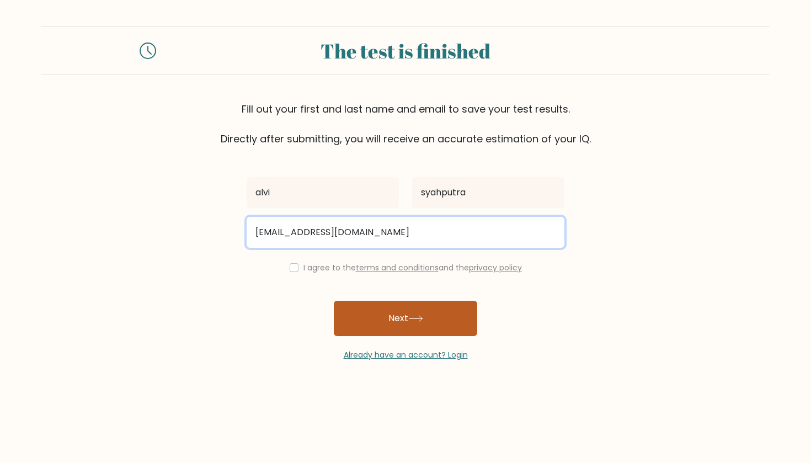
type input "alvisyahputra01@gmail.com"
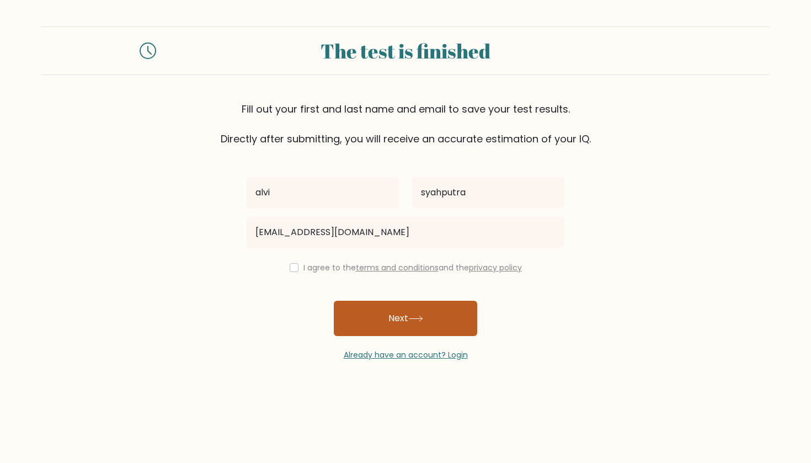
click at [395, 313] on button "Next" at bounding box center [405, 318] width 143 height 35
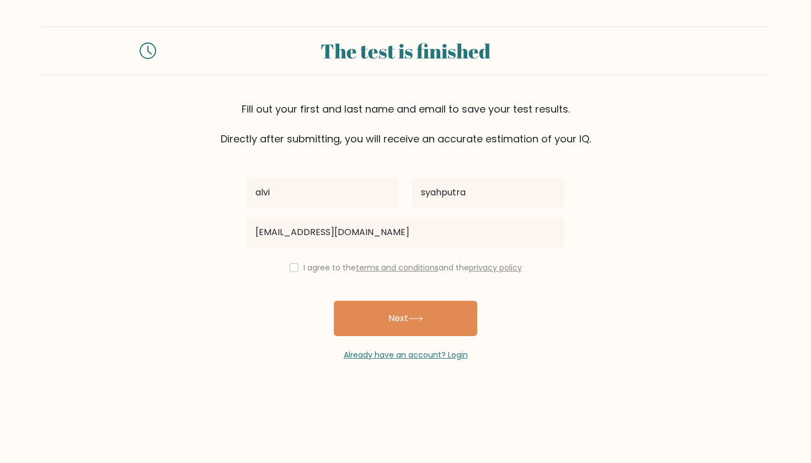
click at [292, 270] on input "checkbox" at bounding box center [294, 267] width 9 height 9
checkbox input "true"
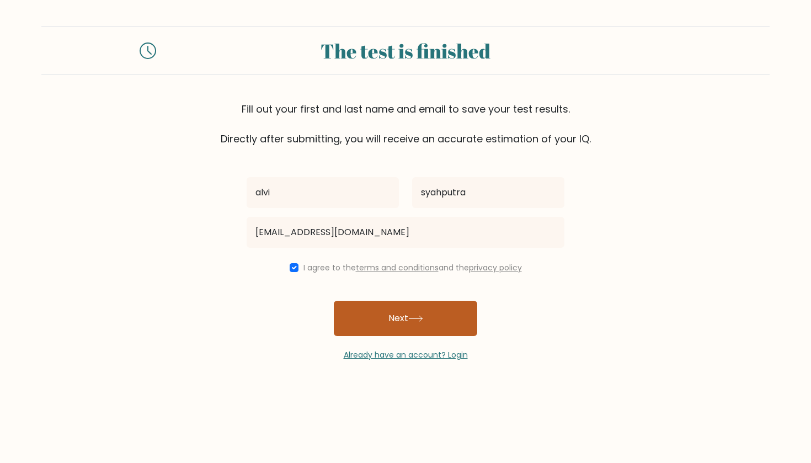
click at [374, 316] on button "Next" at bounding box center [405, 318] width 143 height 35
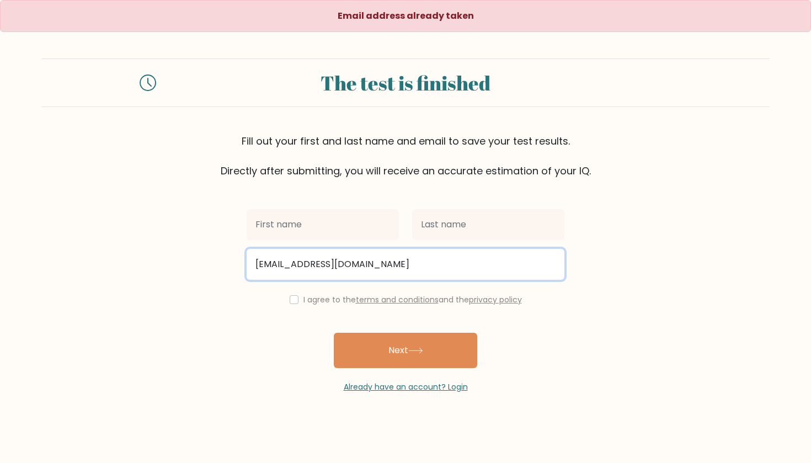
type input "alvsyh.07@gmail.com"
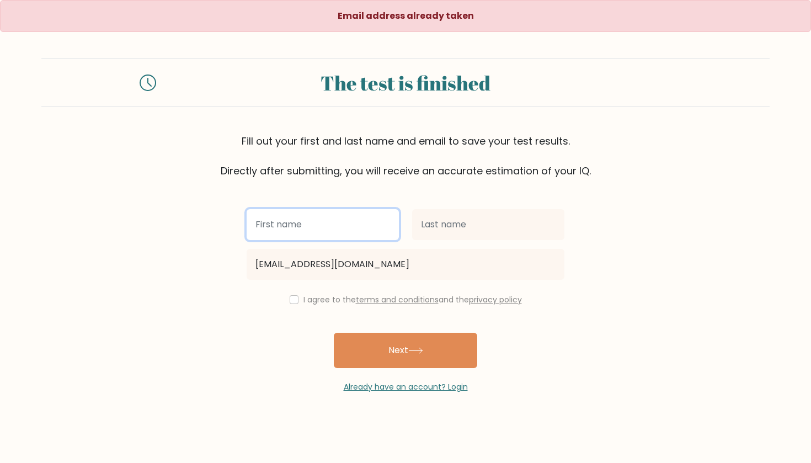
click at [260, 225] on input "text" at bounding box center [323, 224] width 152 height 31
type input "alvi"
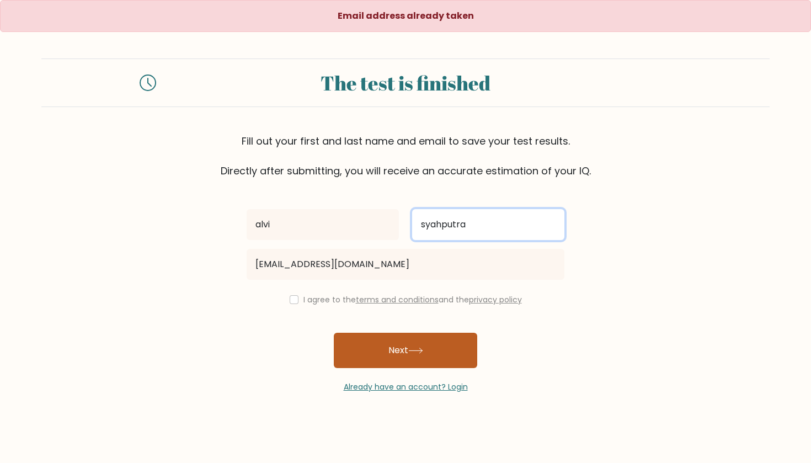
type input "syahputra"
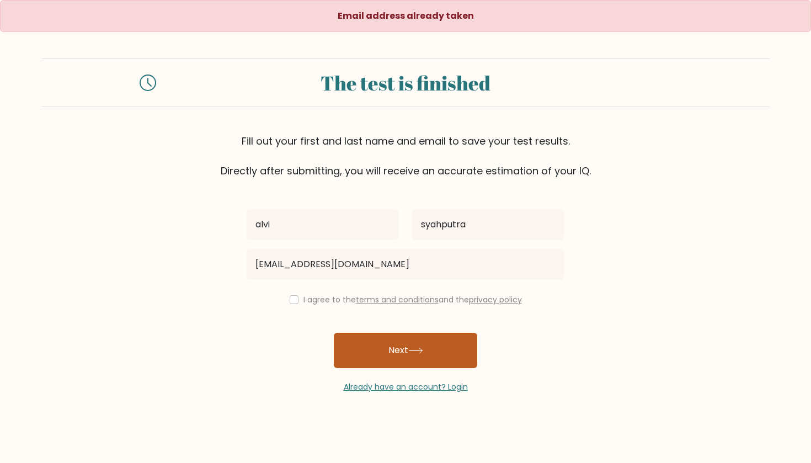
click at [435, 351] on button "Next" at bounding box center [405, 350] width 143 height 35
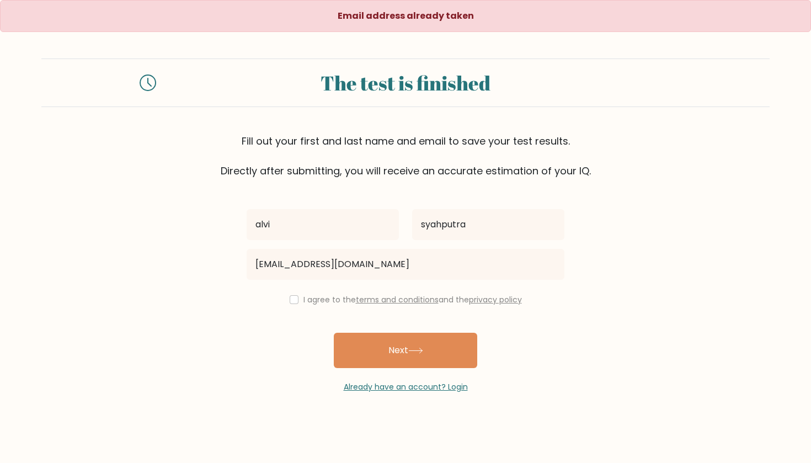
click at [285, 298] on div "I agree to the terms and conditions and the privacy policy" at bounding box center [405, 299] width 331 height 13
click at [290, 299] on input "checkbox" at bounding box center [294, 299] width 9 height 9
checkbox input "true"
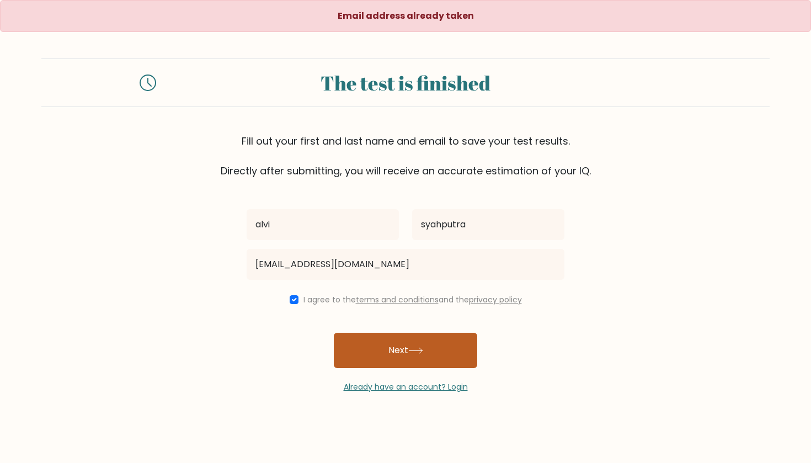
click at [342, 357] on button "Next" at bounding box center [405, 350] width 143 height 35
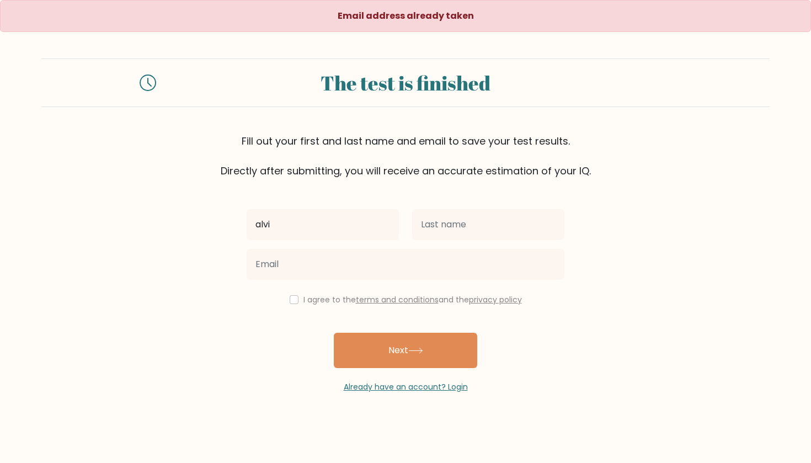
type input "alvi"
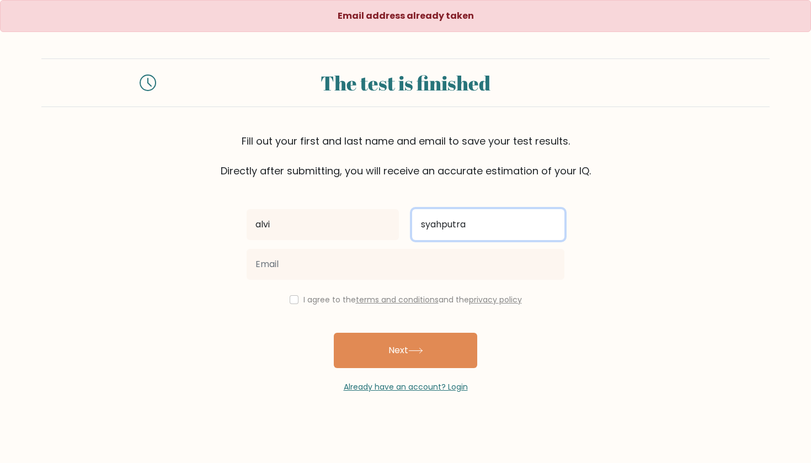
type input "syahputra"
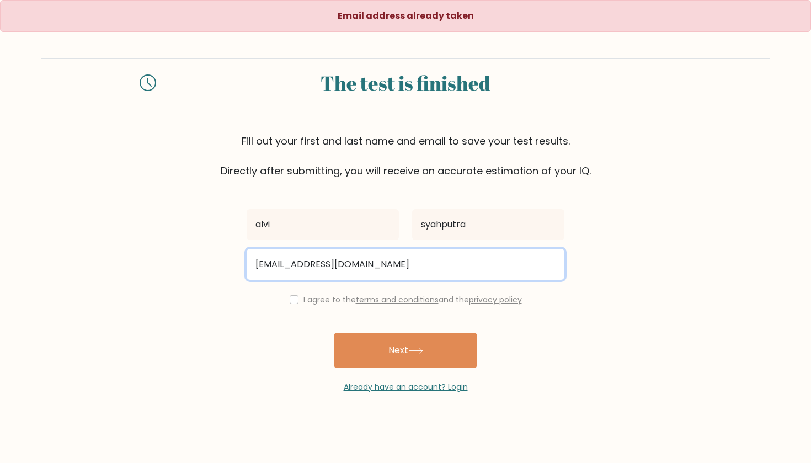
type input "explorin.wae@gmail.com"
click at [405, 351] on button "Next" at bounding box center [405, 350] width 143 height 35
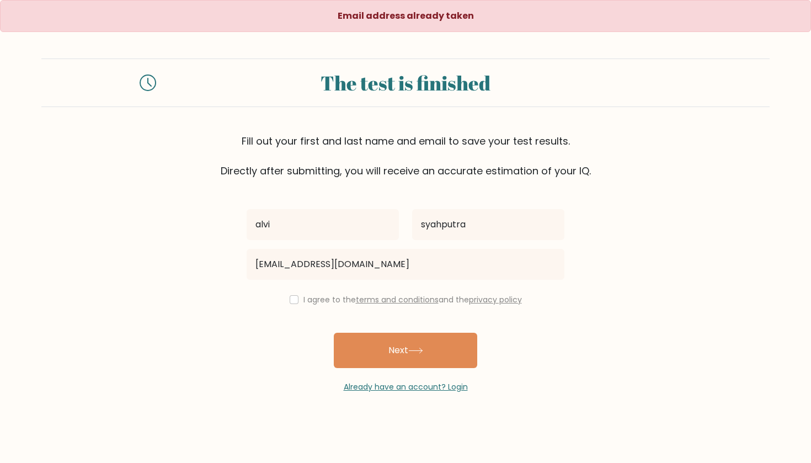
click at [296, 303] on div "I agree to the terms and conditions and the privacy policy" at bounding box center [405, 299] width 331 height 13
click at [291, 301] on input "checkbox" at bounding box center [294, 299] width 9 height 9
checkbox input "true"
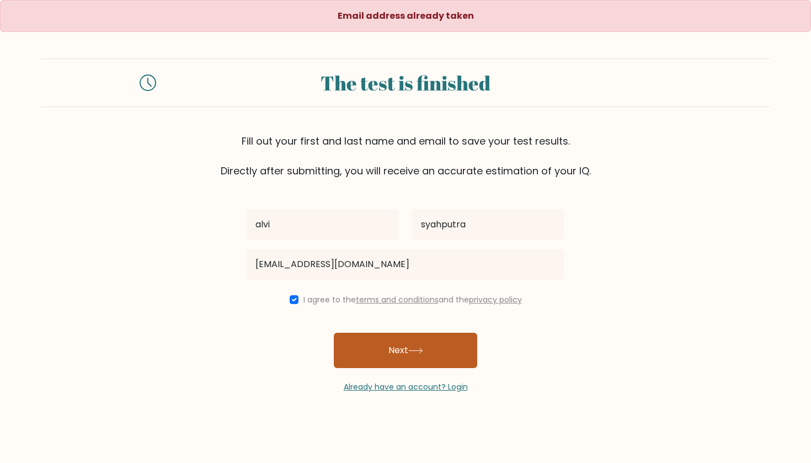
click at [347, 350] on button "Next" at bounding box center [405, 350] width 143 height 35
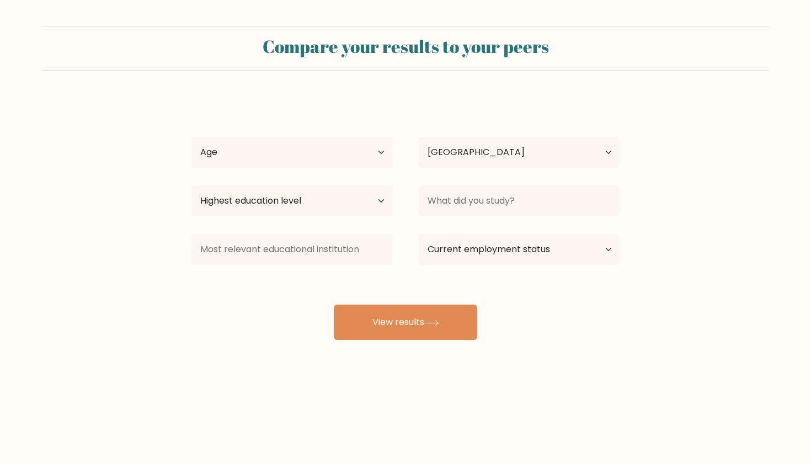
select select "ID"
select select "18_24"
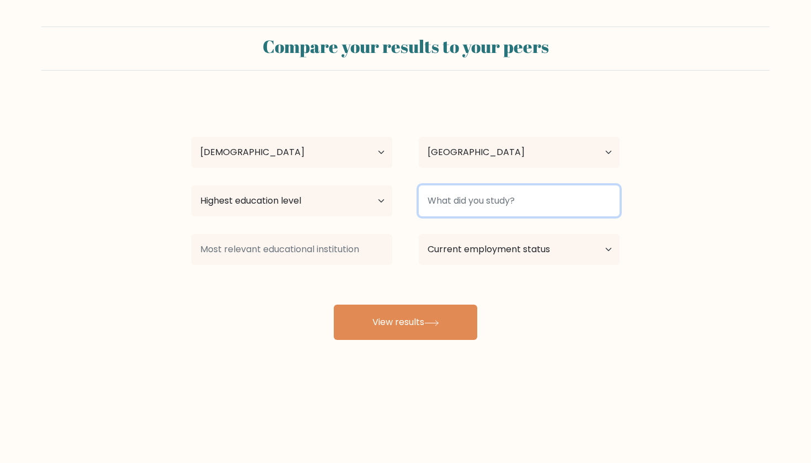
click at [475, 207] on input at bounding box center [519, 200] width 201 height 31
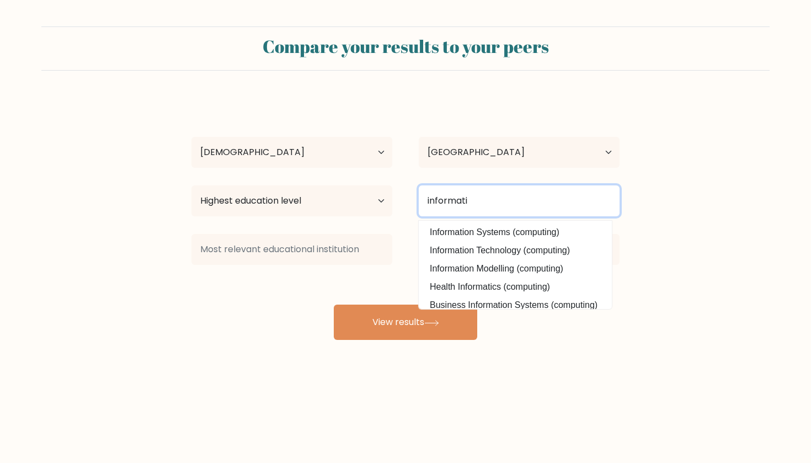
click at [405, 323] on button "View results" at bounding box center [405, 321] width 143 height 35
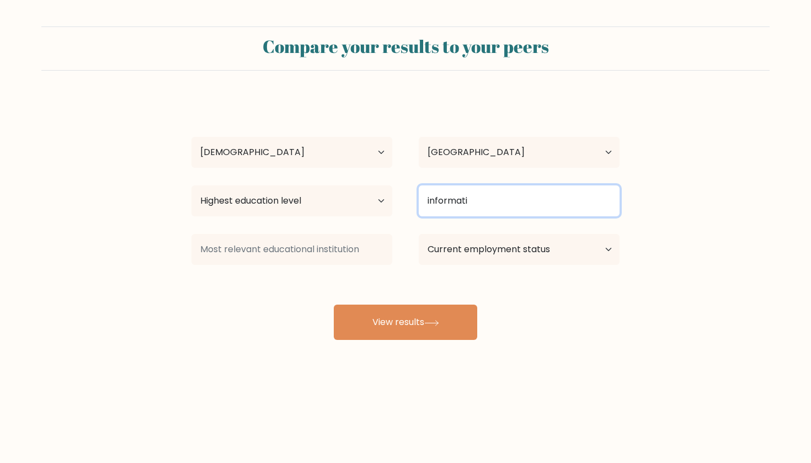
click at [534, 196] on input "informati" at bounding box center [519, 200] width 201 height 31
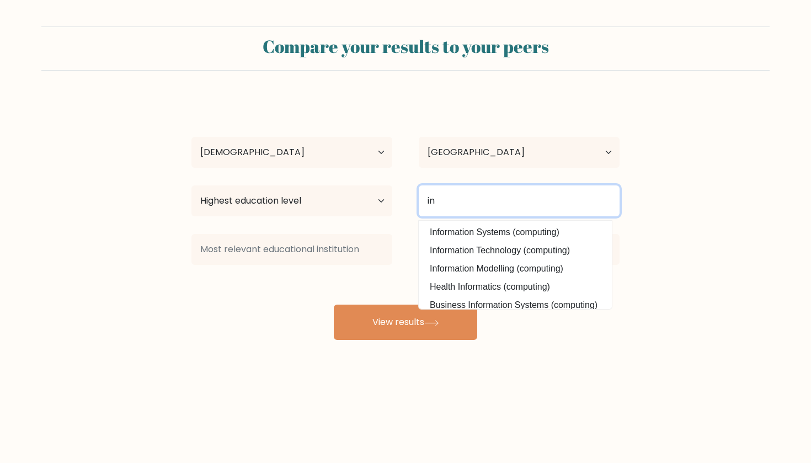
type input "i"
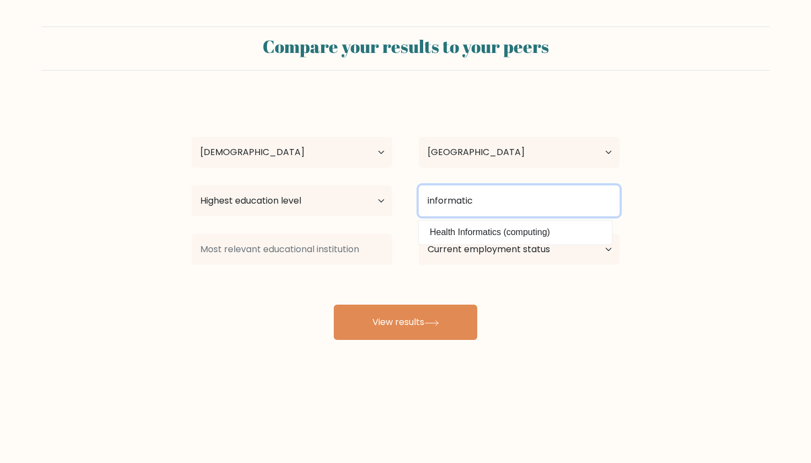
type input "informatic"
click at [405, 323] on button "View results" at bounding box center [405, 321] width 143 height 35
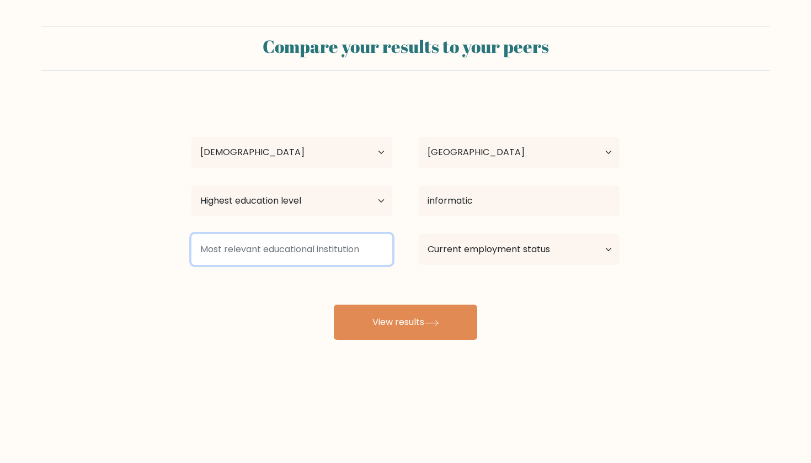
click at [366, 248] on input at bounding box center [291, 249] width 201 height 31
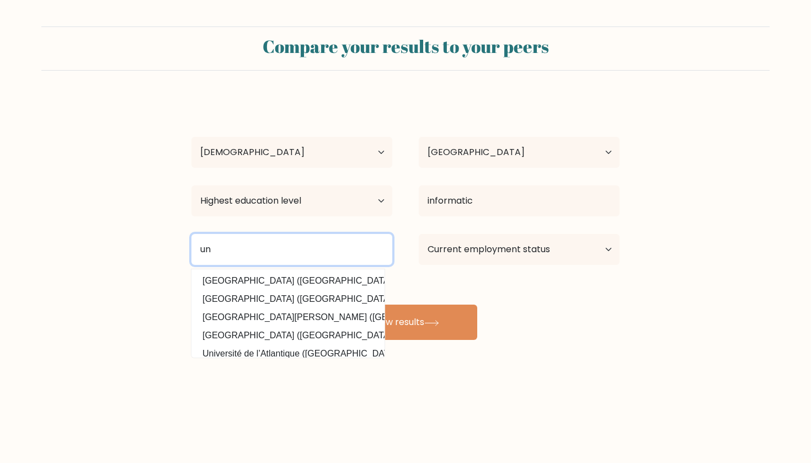
type input "u"
type input "siber"
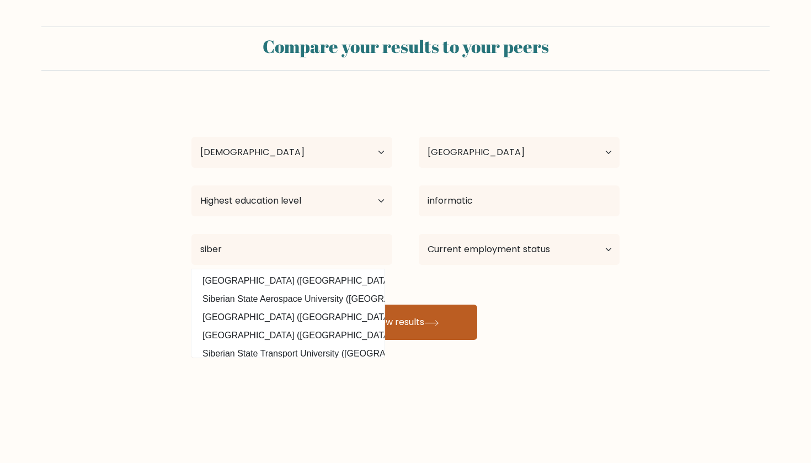
click at [425, 320] on button "View results" at bounding box center [405, 321] width 143 height 35
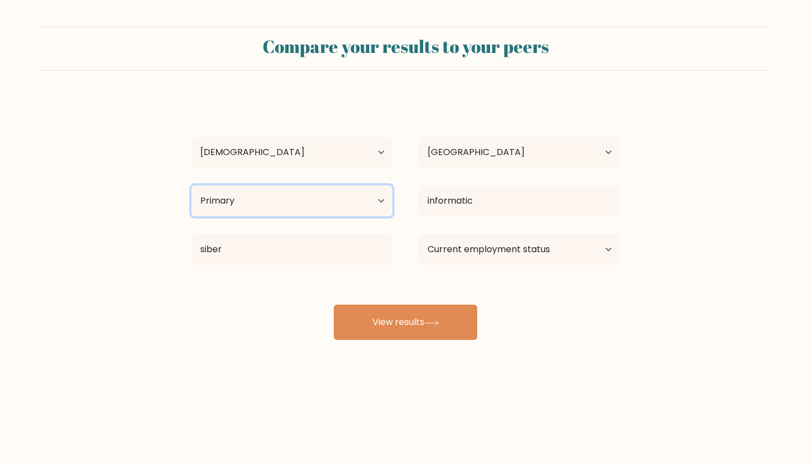
select select "upper_secondary"
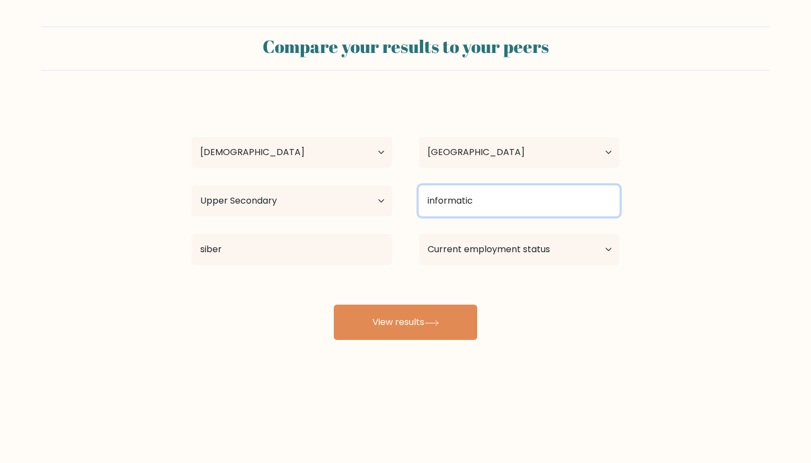
click at [479, 200] on input "informatic" at bounding box center [519, 200] width 201 height 31
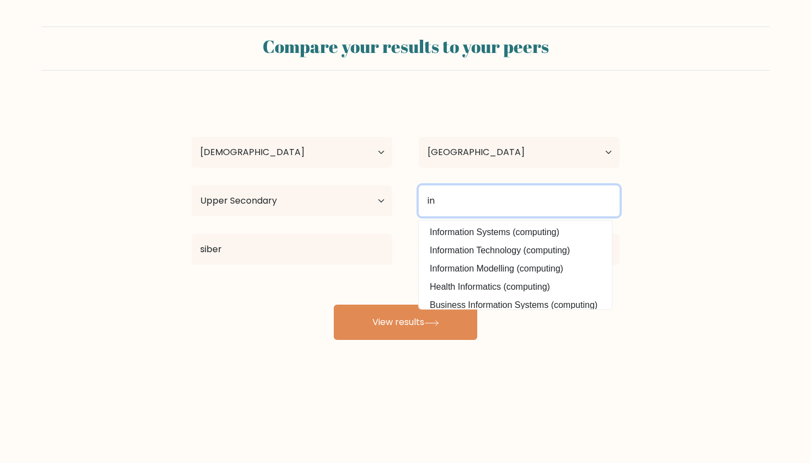
type input "i"
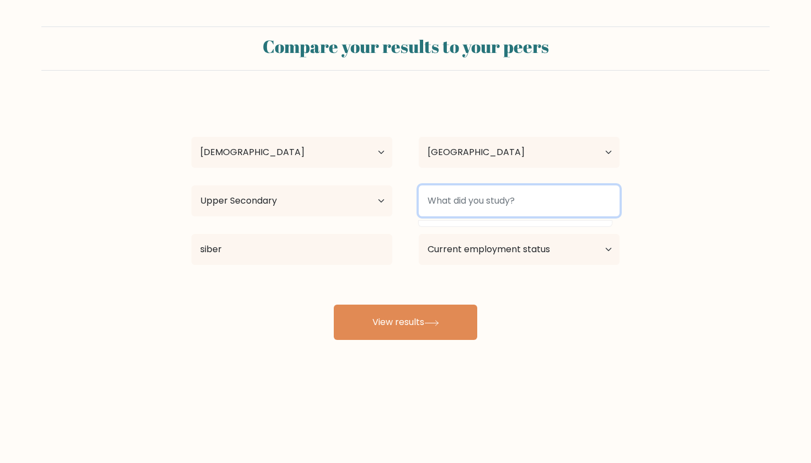
type input "i"
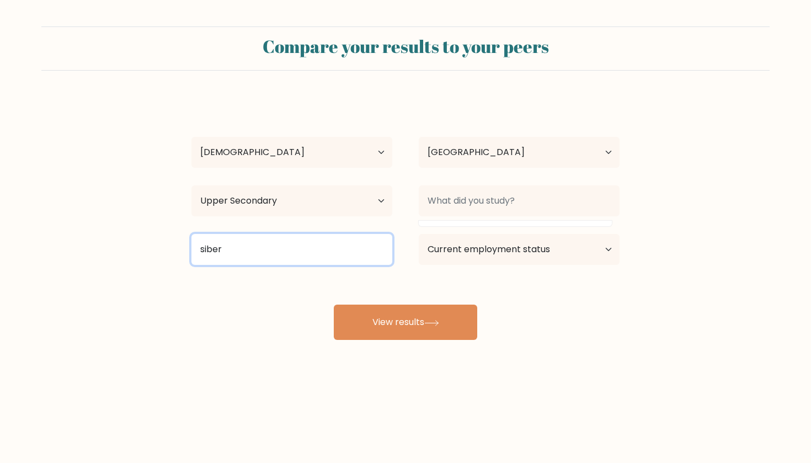
click at [353, 245] on input "siber" at bounding box center [291, 249] width 201 height 31
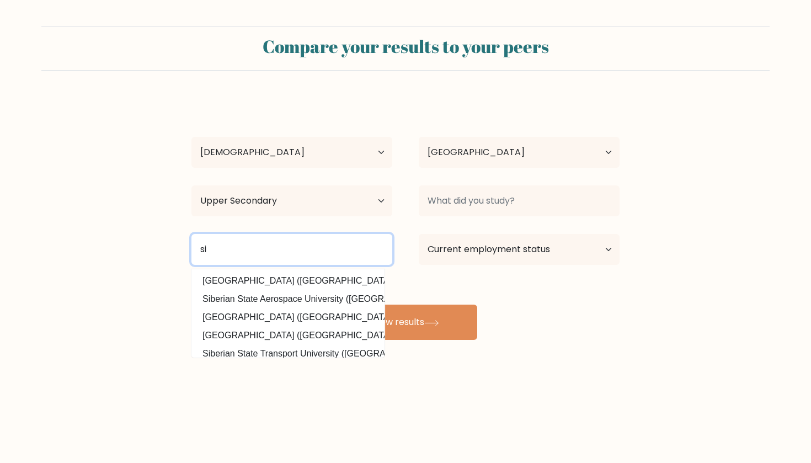
type input "s"
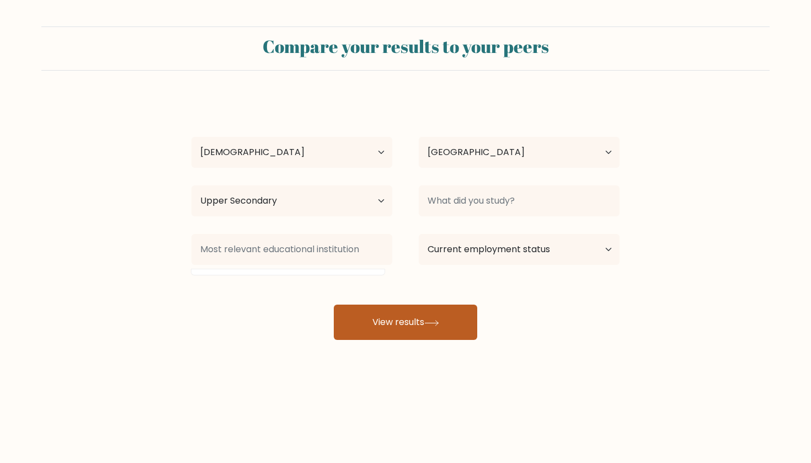
click at [413, 323] on button "View results" at bounding box center [405, 321] width 143 height 35
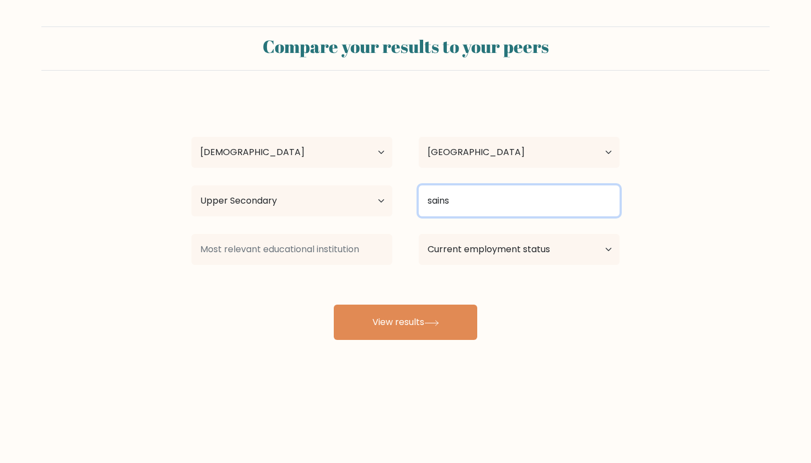
type input "sains"
click at [405, 323] on button "View results" at bounding box center [405, 321] width 143 height 35
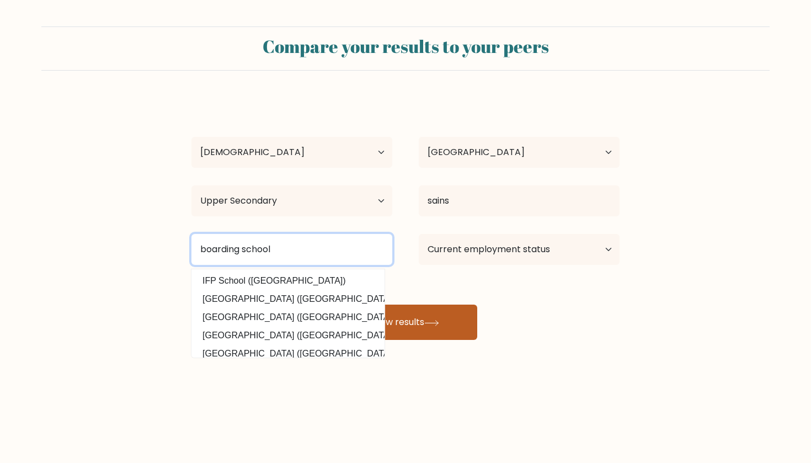
type input "boarding school"
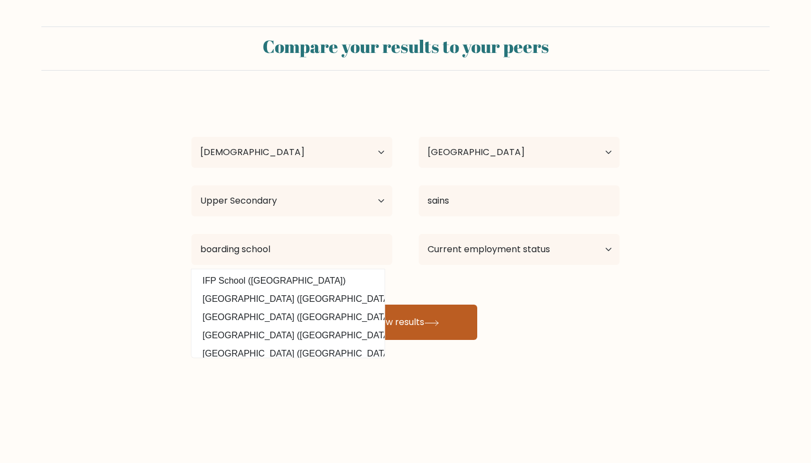
click at [408, 317] on button "View results" at bounding box center [405, 321] width 143 height 35
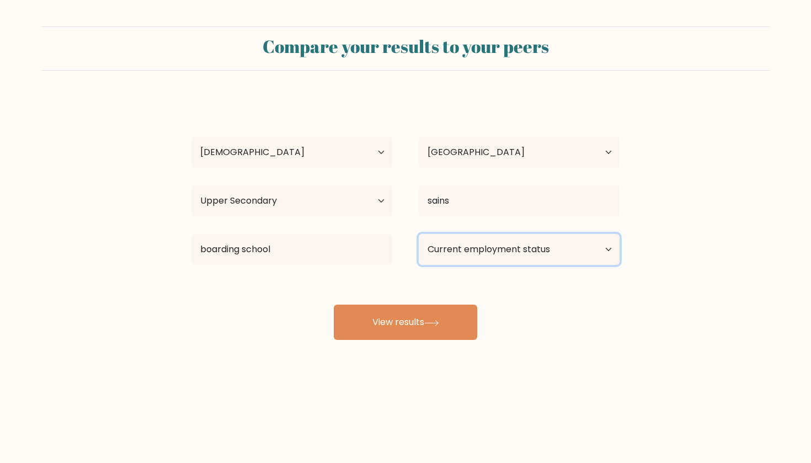
select select "student"
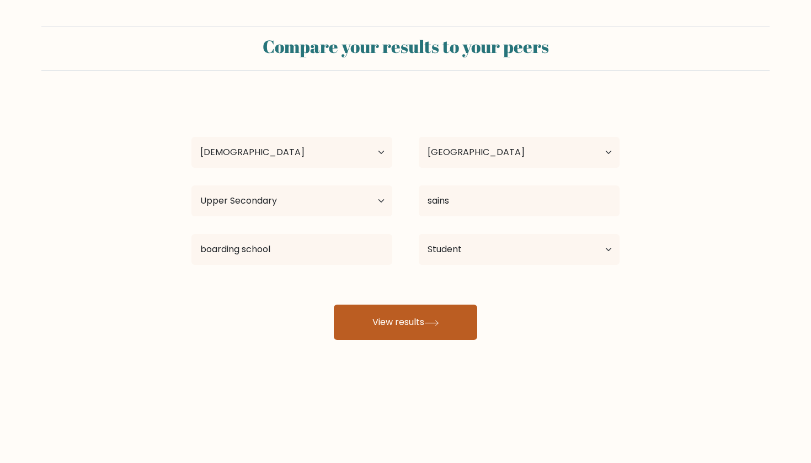
click at [431, 324] on icon at bounding box center [431, 323] width 15 height 6
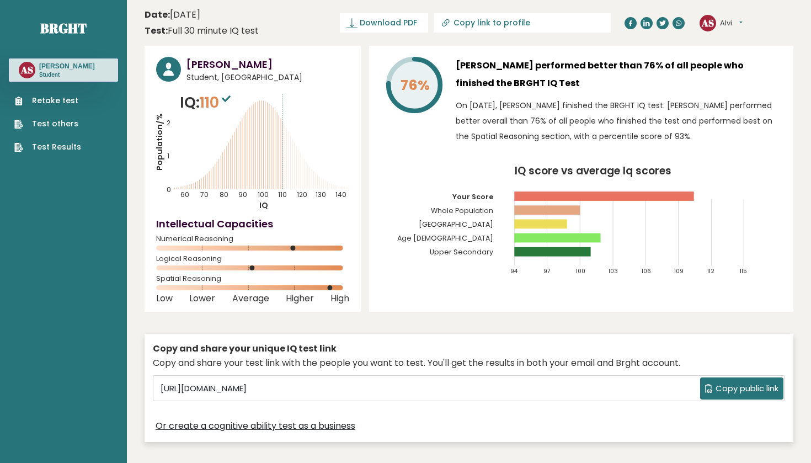
click at [344, 248] on rect at bounding box center [252, 247] width 193 height 5
click at [446, 22] on icon at bounding box center [445, 23] width 11 height 11
type input "[URL][DOMAIN_NAME]"
click at [404, 24] on icon at bounding box center [405, 23] width 5 height 5
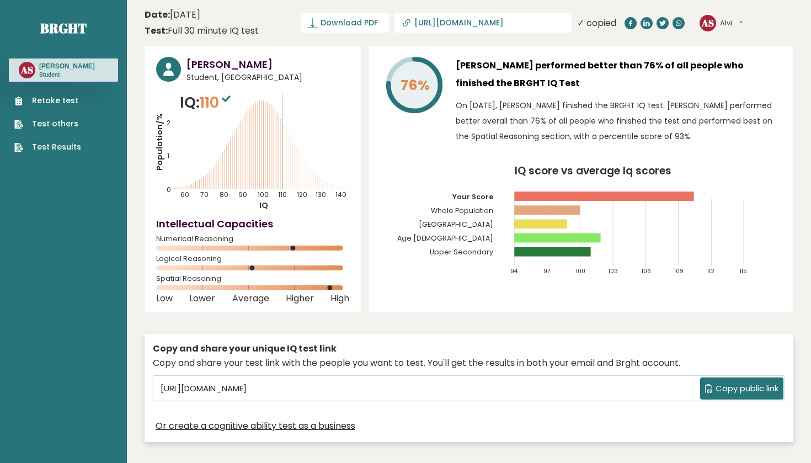
click at [404, 24] on icon at bounding box center [405, 23] width 5 height 5
click at [408, 23] on icon at bounding box center [405, 23] width 5 height 5
